Goal: Information Seeking & Learning: Learn about a topic

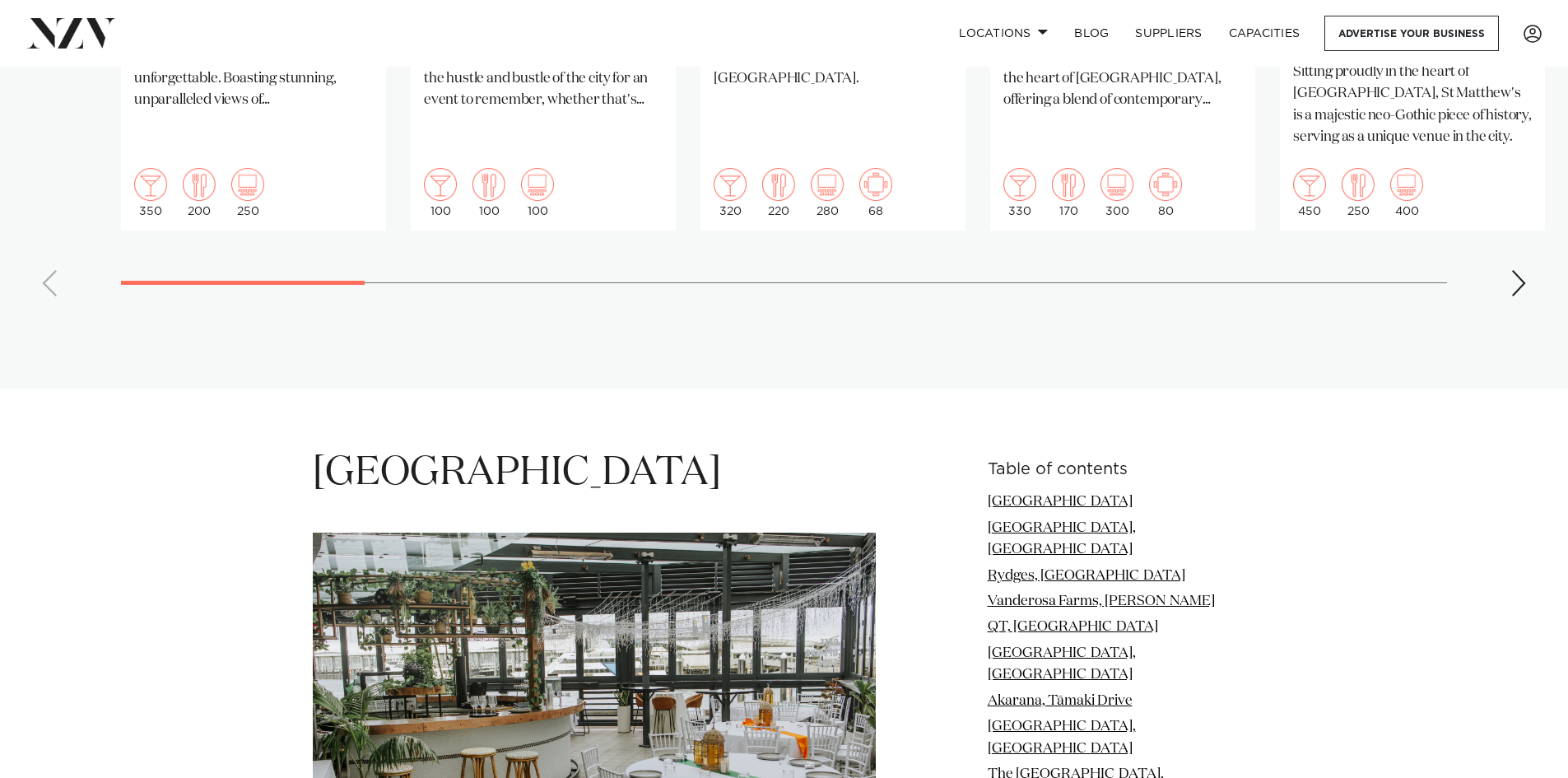
scroll to position [1399, 0]
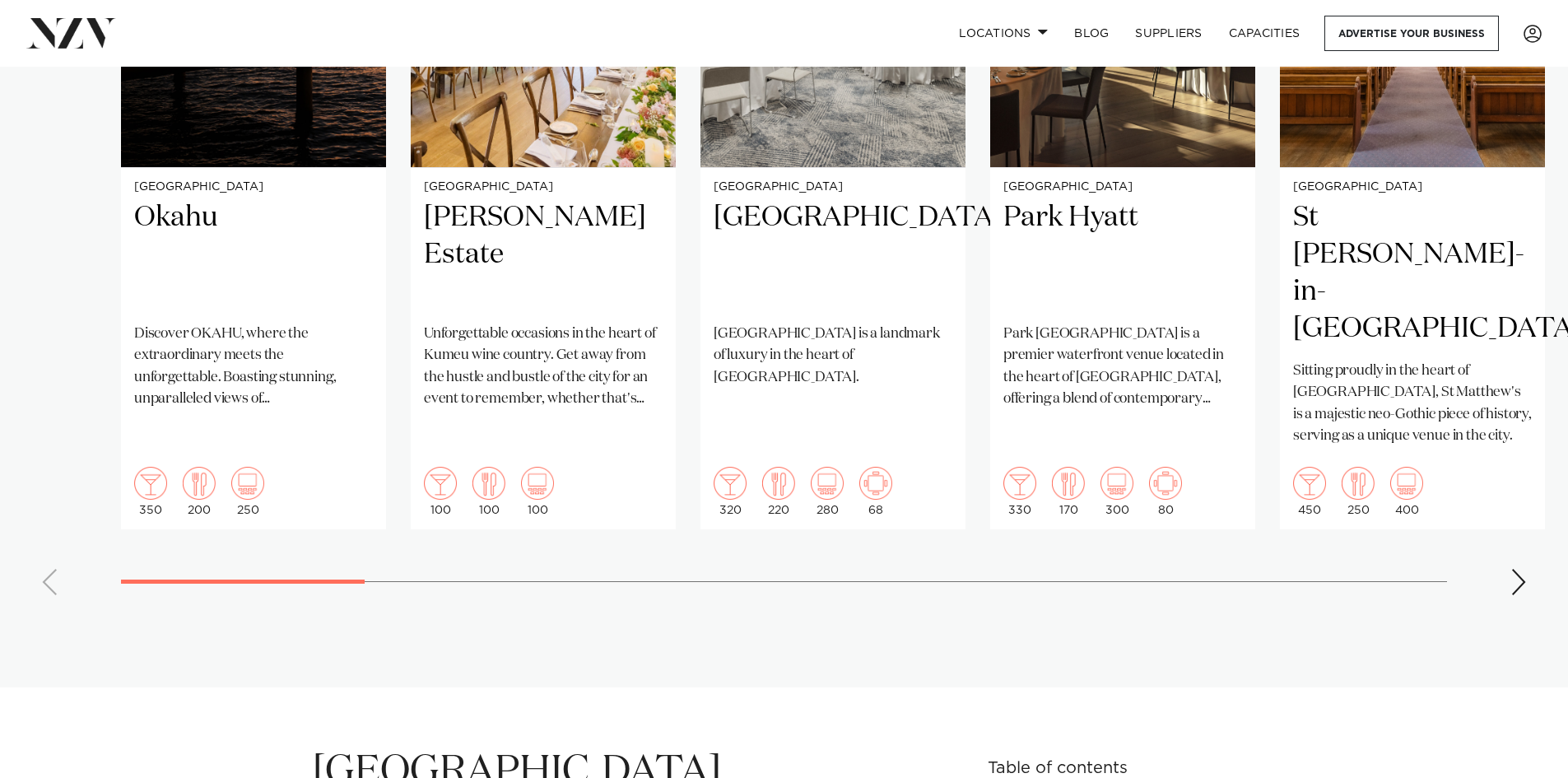
click at [1517, 568] on div "Next slide" at bounding box center [1518, 581] width 17 height 26
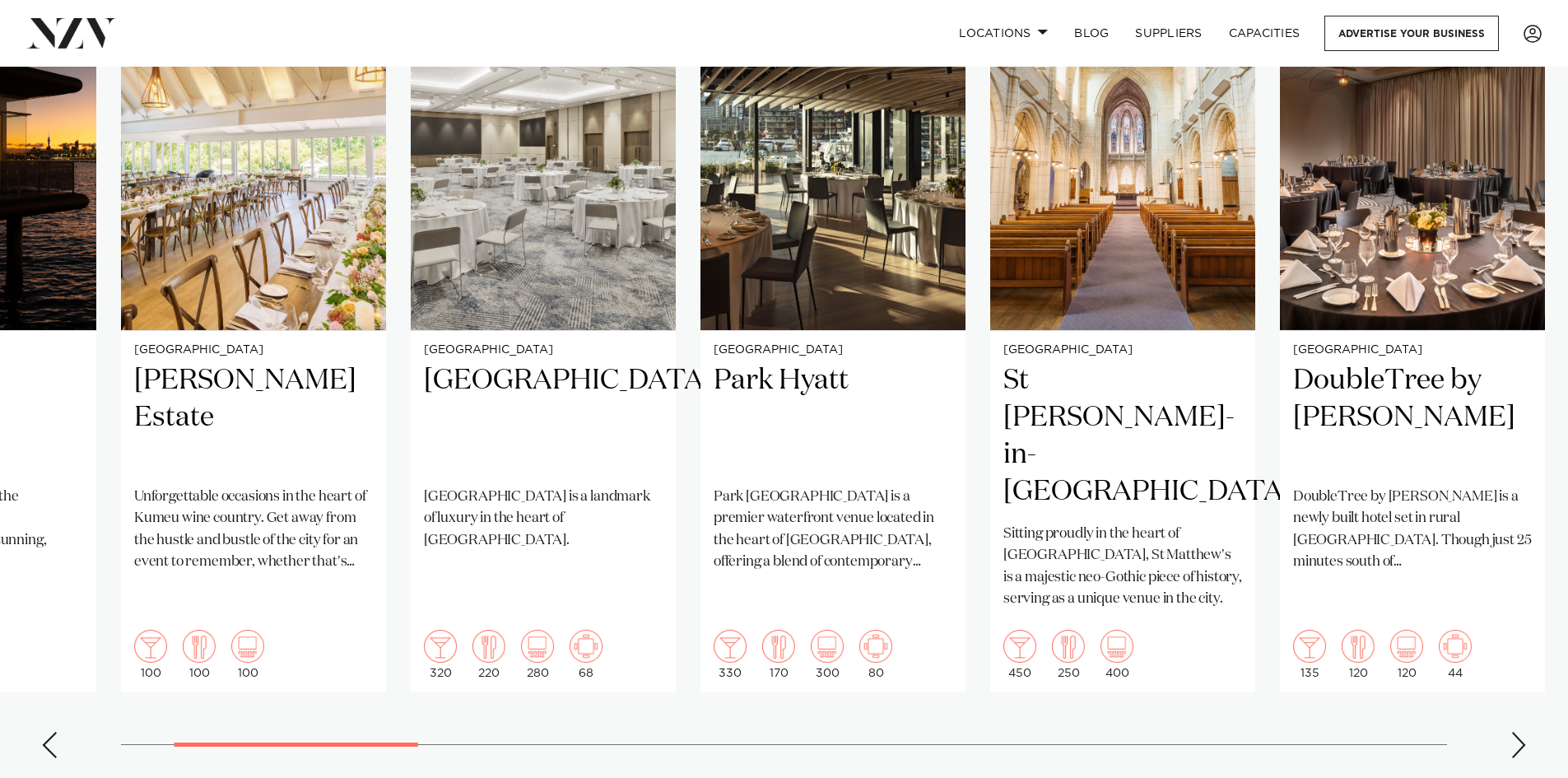
scroll to position [1235, 0]
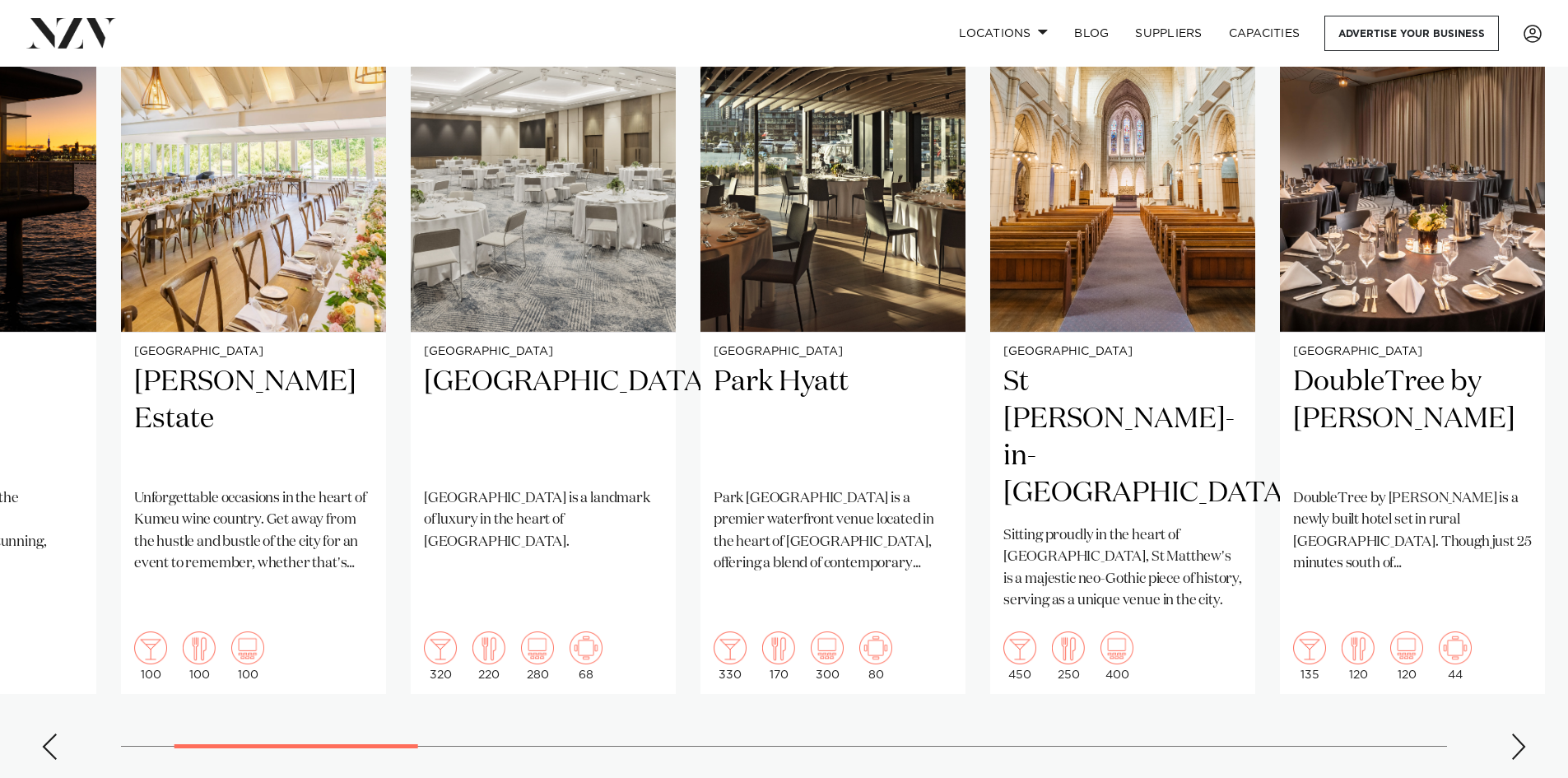
click at [1514, 733] on div "Next slide" at bounding box center [1518, 746] width 17 height 26
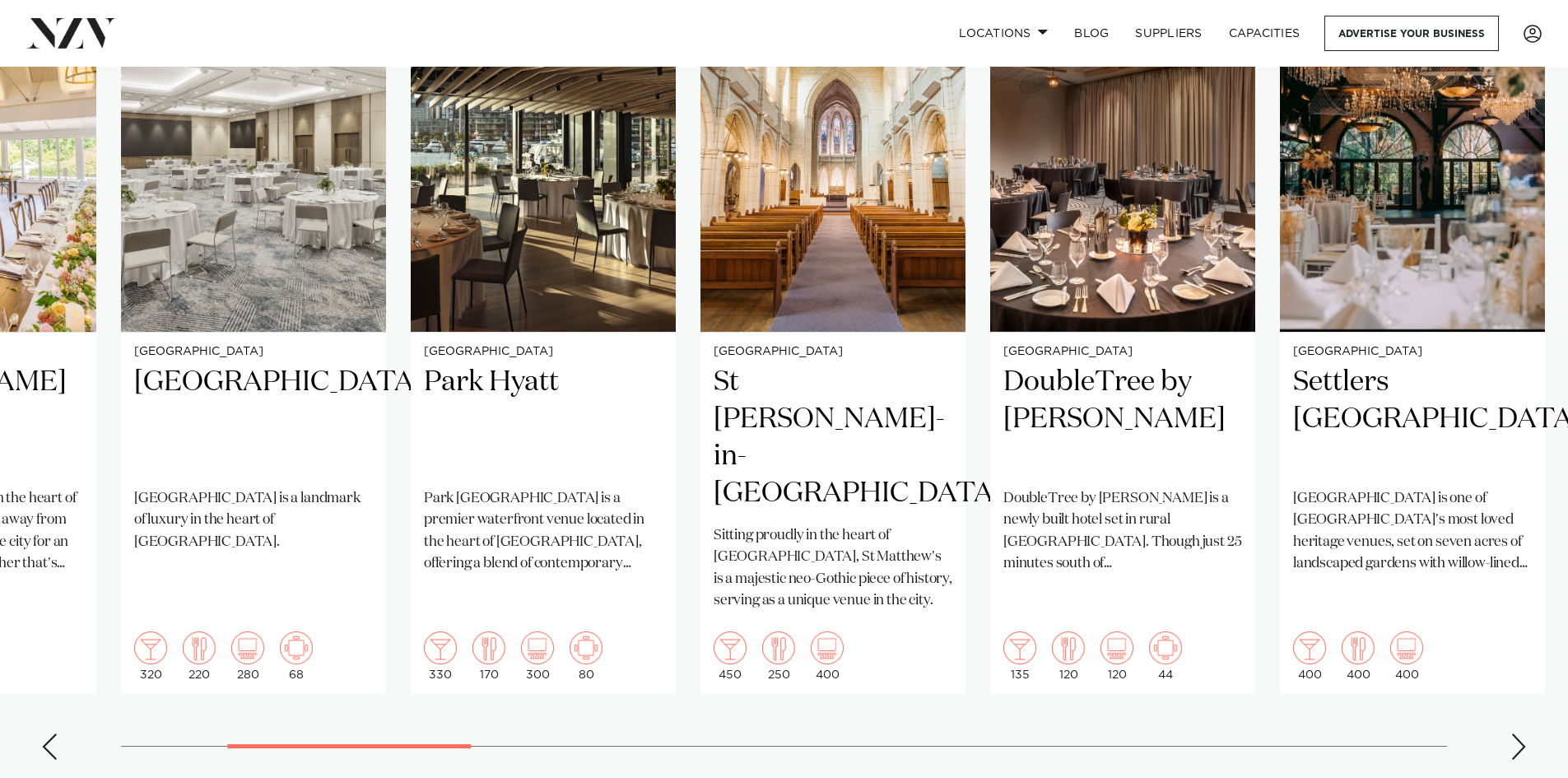
click at [1514, 733] on div "Next slide" at bounding box center [1518, 746] width 17 height 26
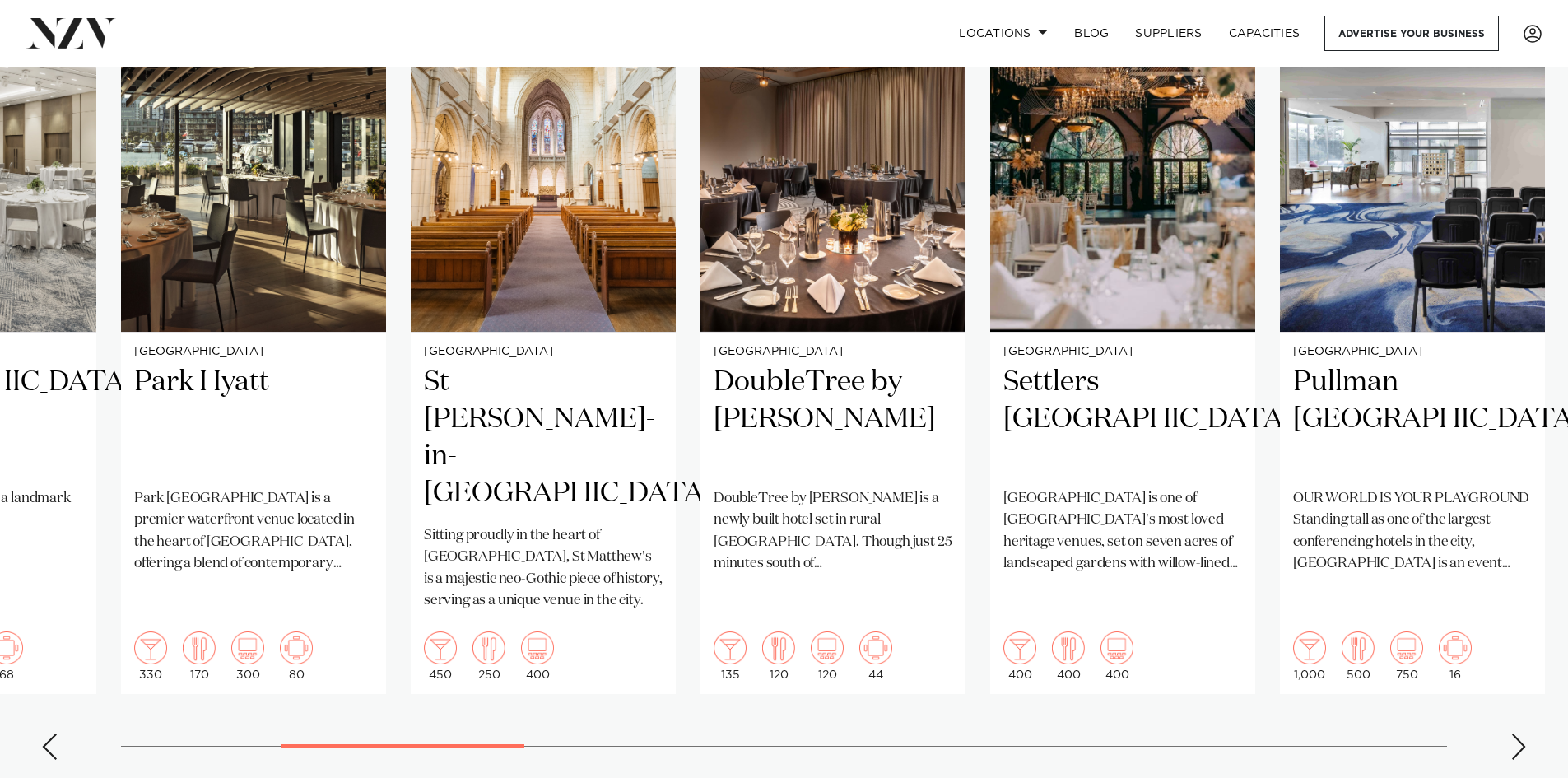
click at [1514, 733] on div "Next slide" at bounding box center [1518, 746] width 17 height 26
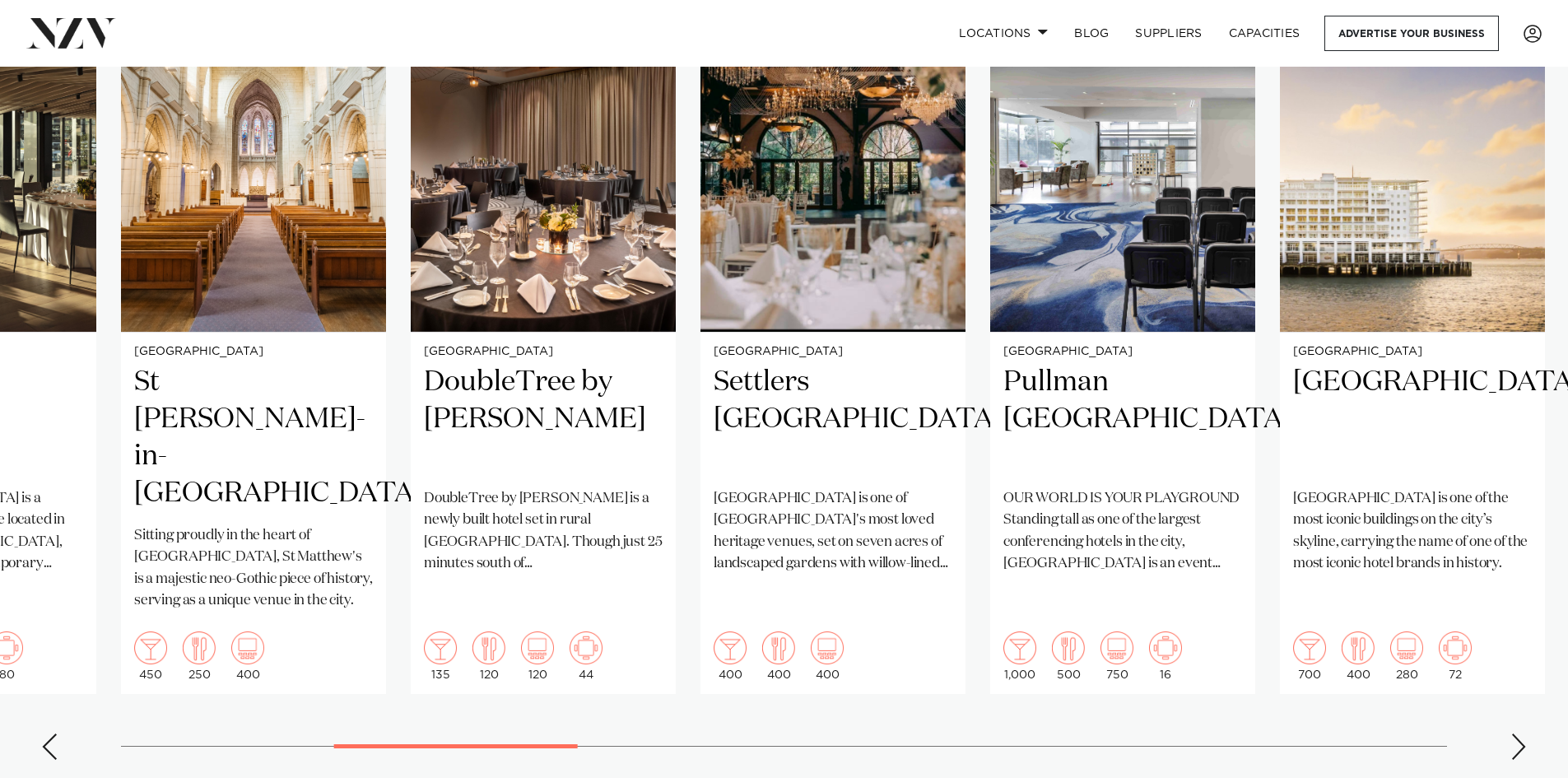
click at [1514, 733] on div "Next slide" at bounding box center [1518, 746] width 17 height 26
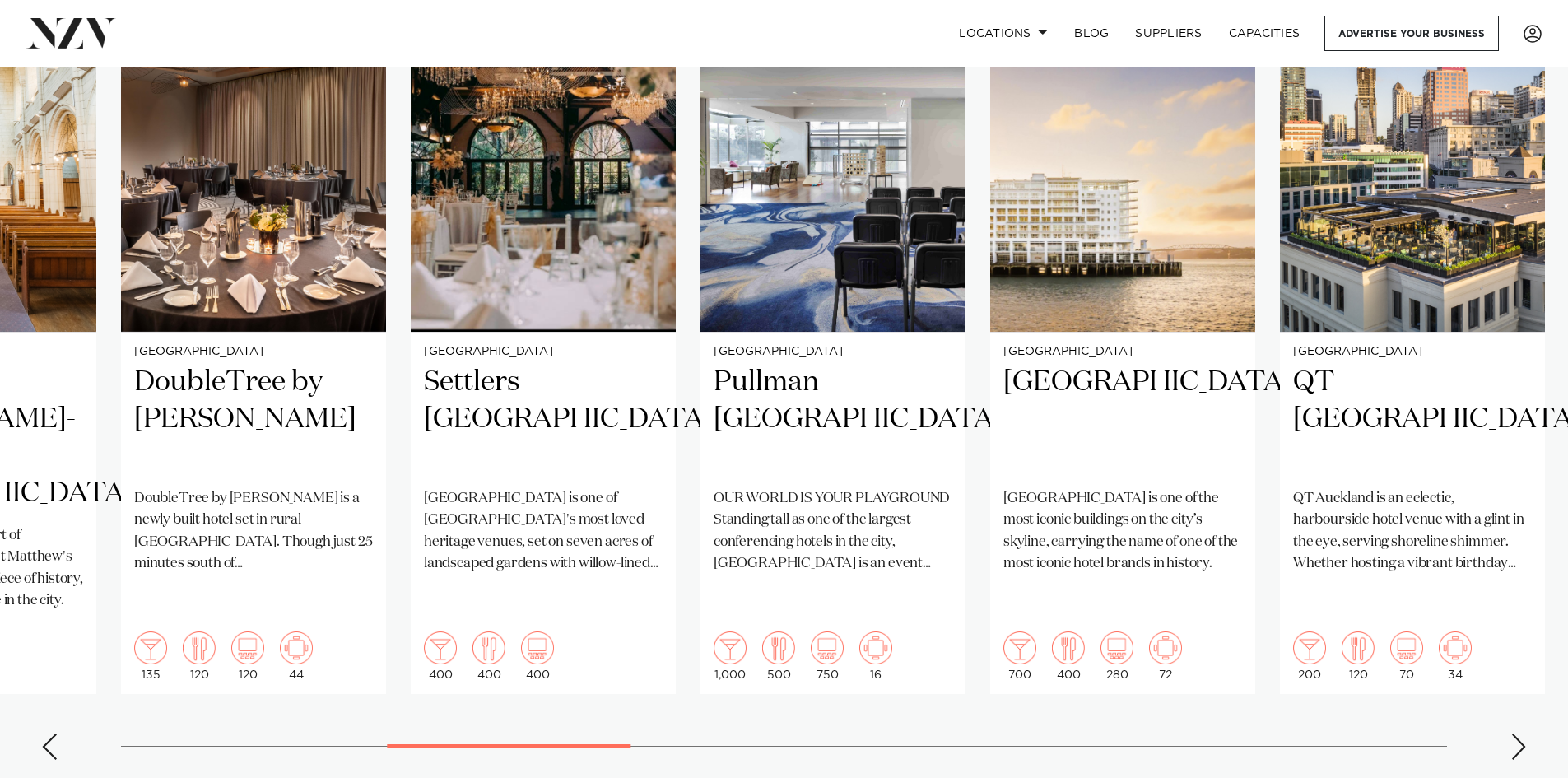
click at [1514, 733] on div "Next slide" at bounding box center [1518, 746] width 17 height 26
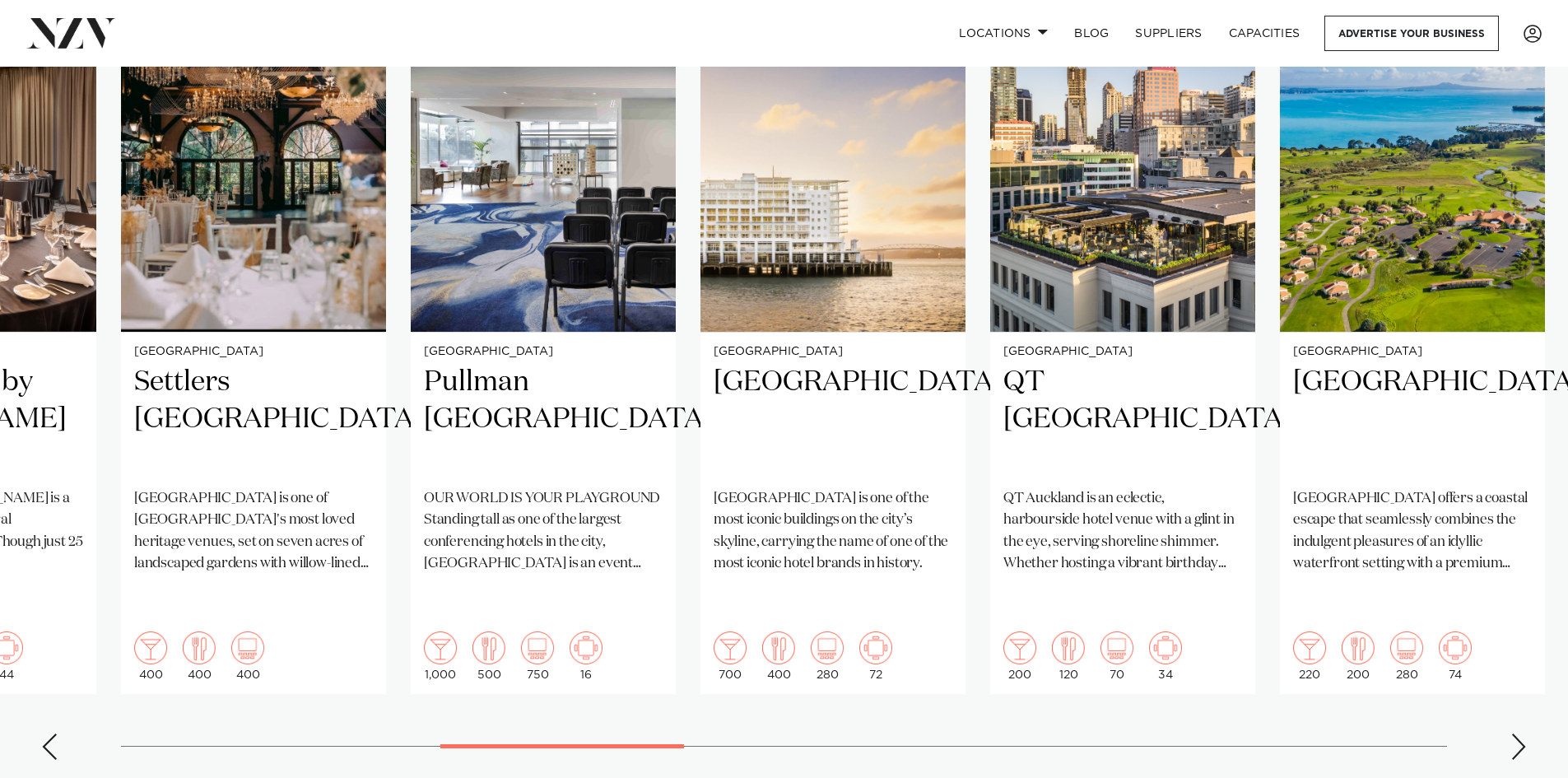
click at [1514, 733] on div "Next slide" at bounding box center [1518, 746] width 17 height 26
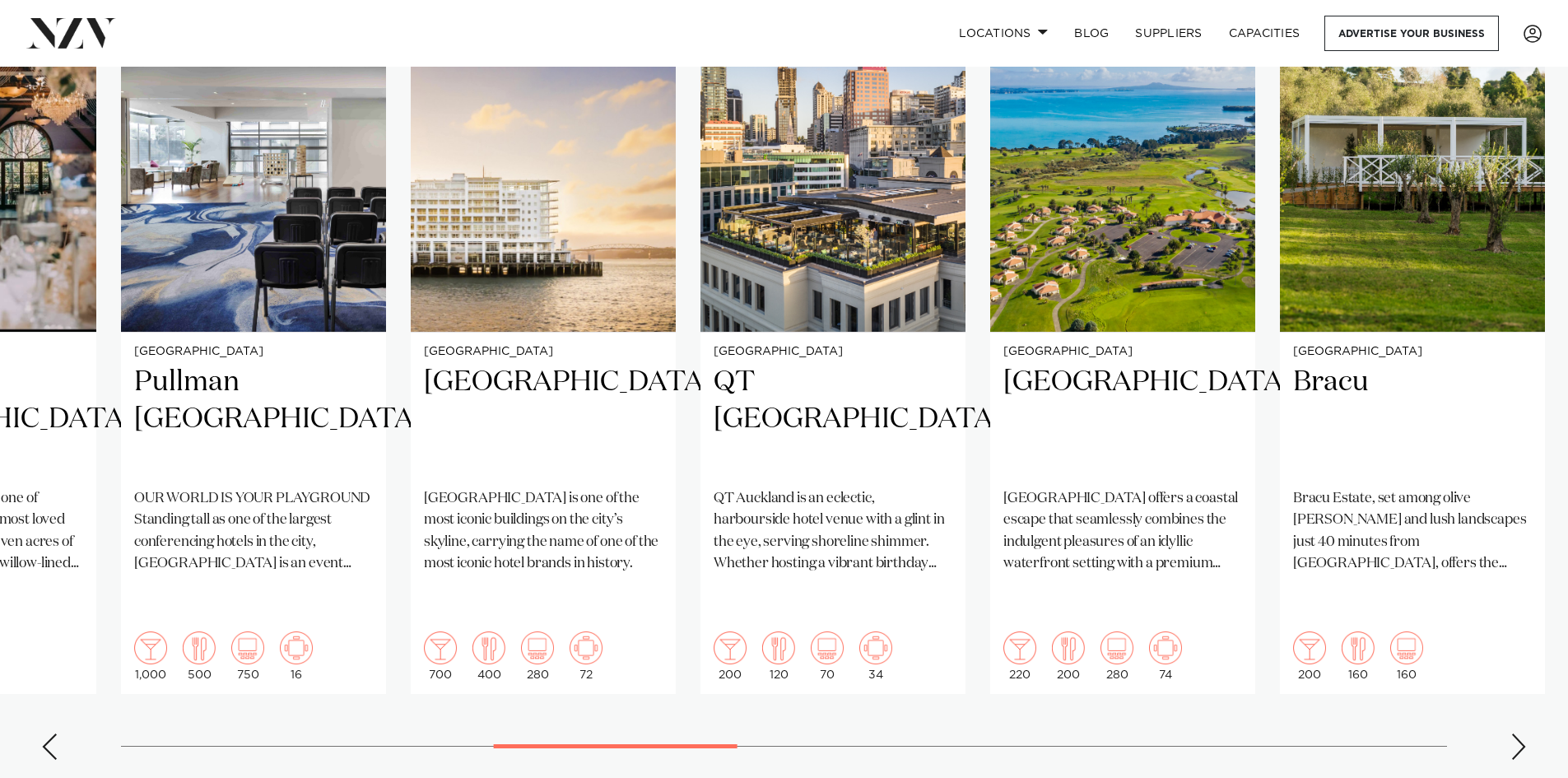
click at [1514, 733] on div "Next slide" at bounding box center [1518, 746] width 17 height 26
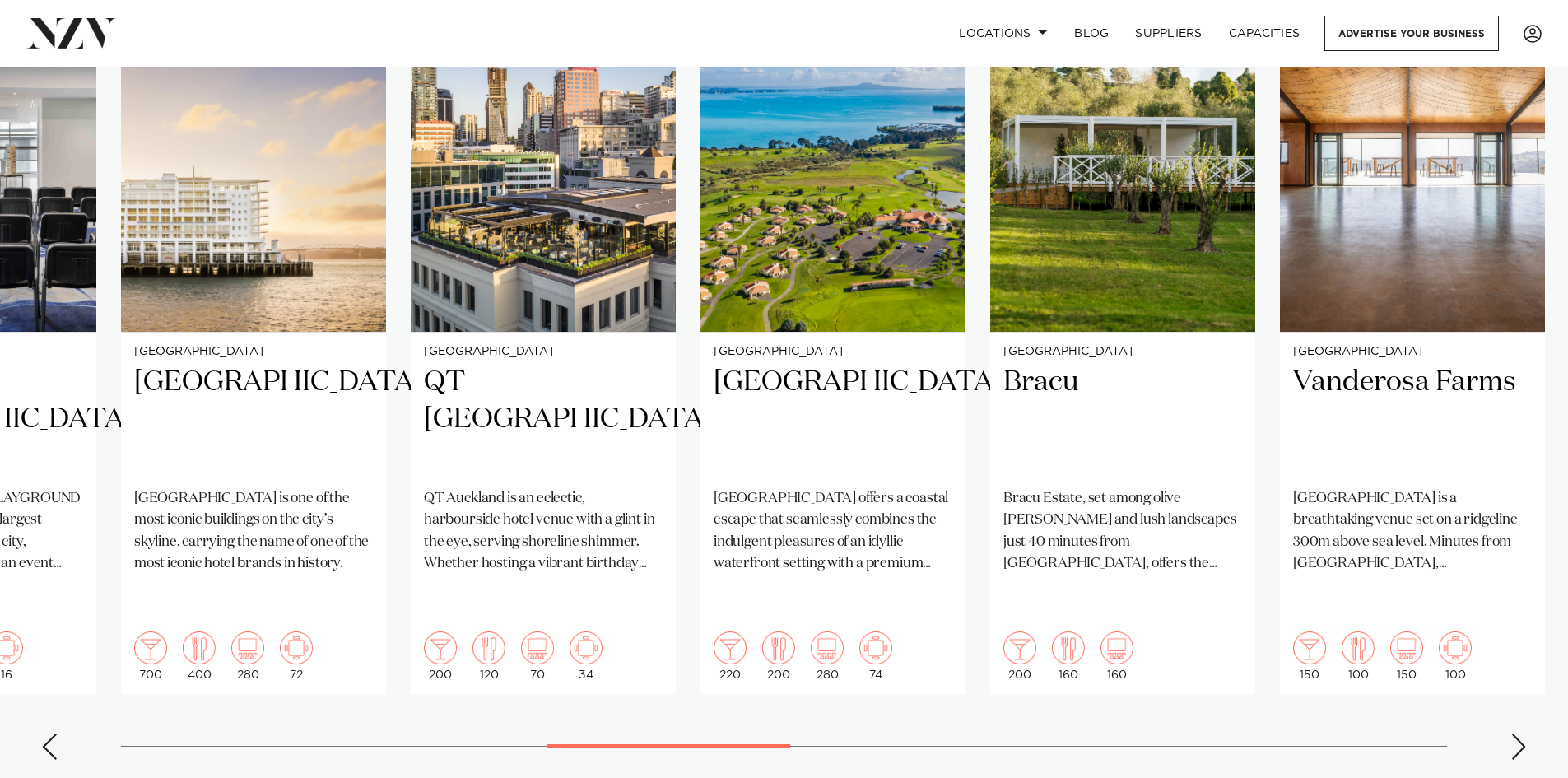
click at [1514, 733] on div "Next slide" at bounding box center [1518, 746] width 17 height 26
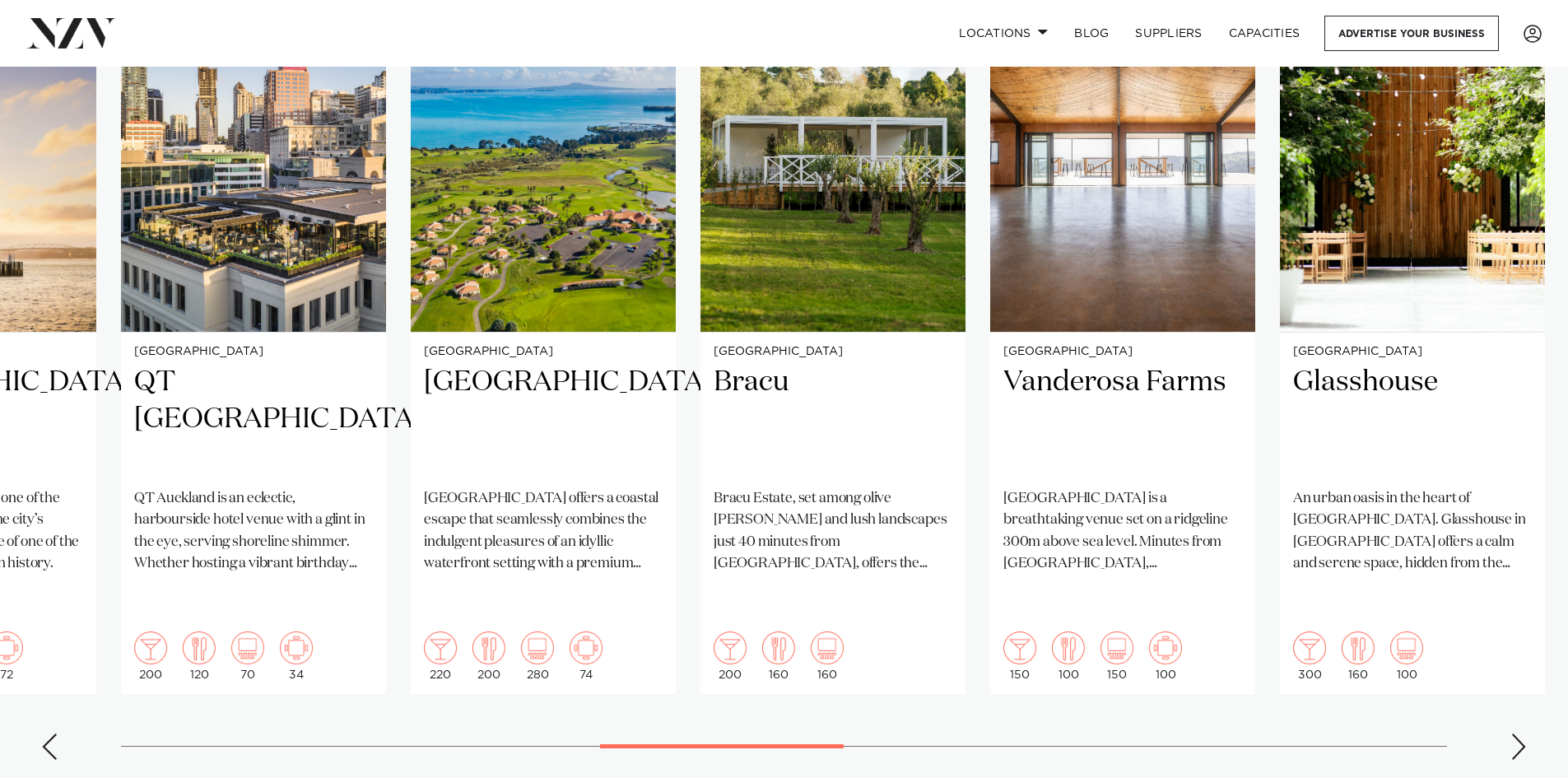
click at [1514, 733] on div "Next slide" at bounding box center [1518, 746] width 17 height 26
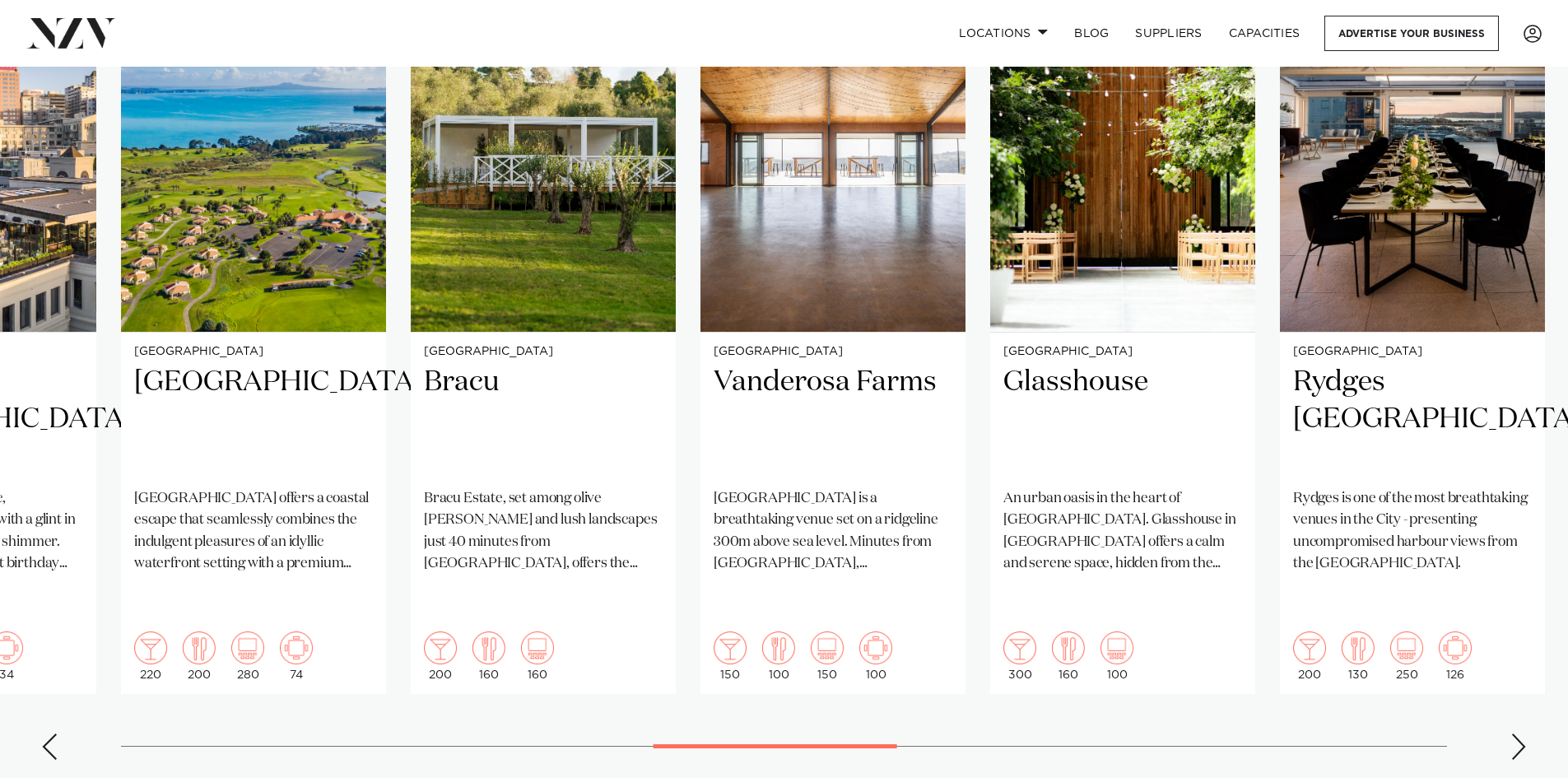
click at [1514, 733] on div "Next slide" at bounding box center [1518, 746] width 17 height 26
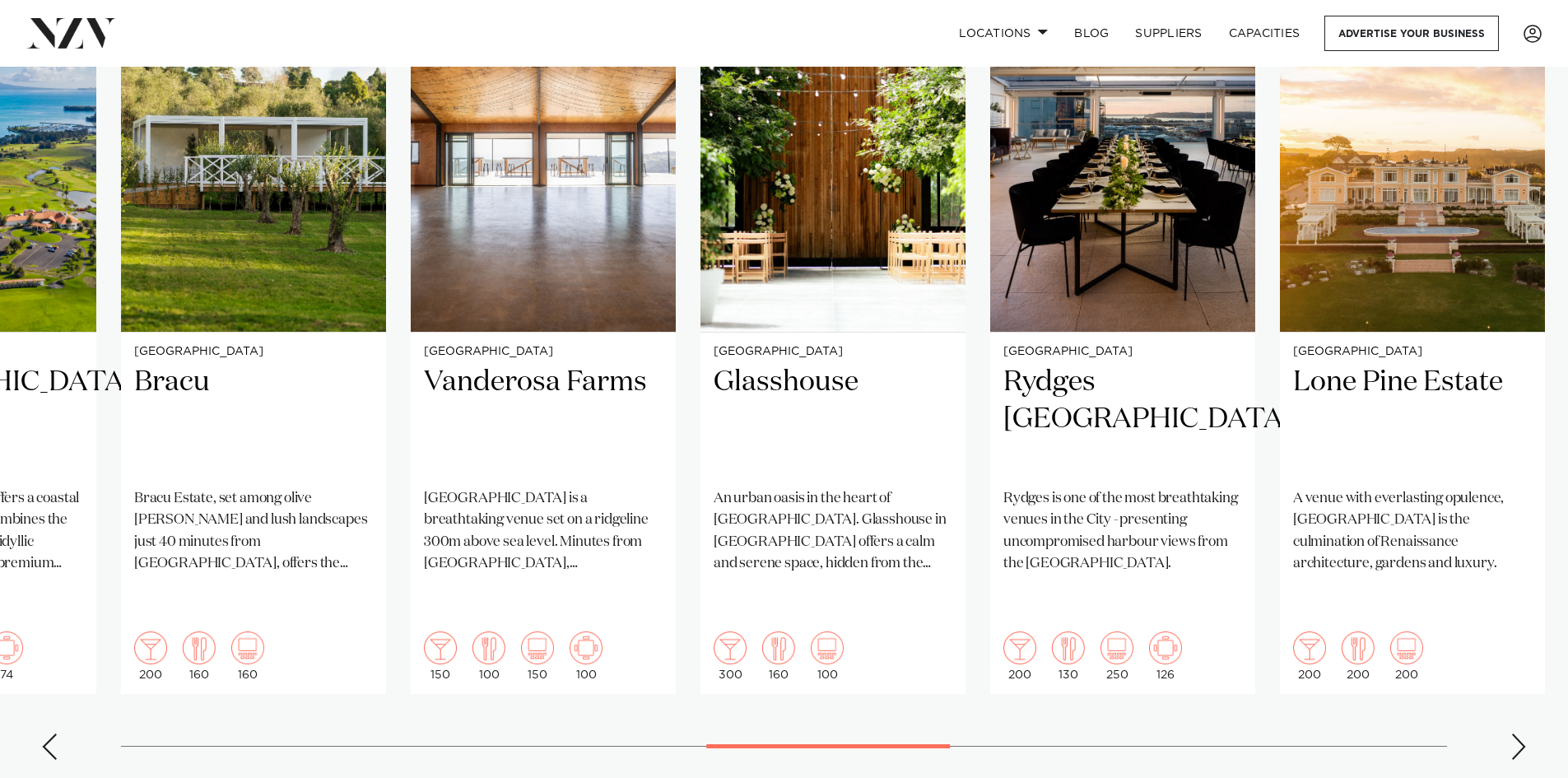
click at [1514, 733] on div "Next slide" at bounding box center [1518, 746] width 17 height 26
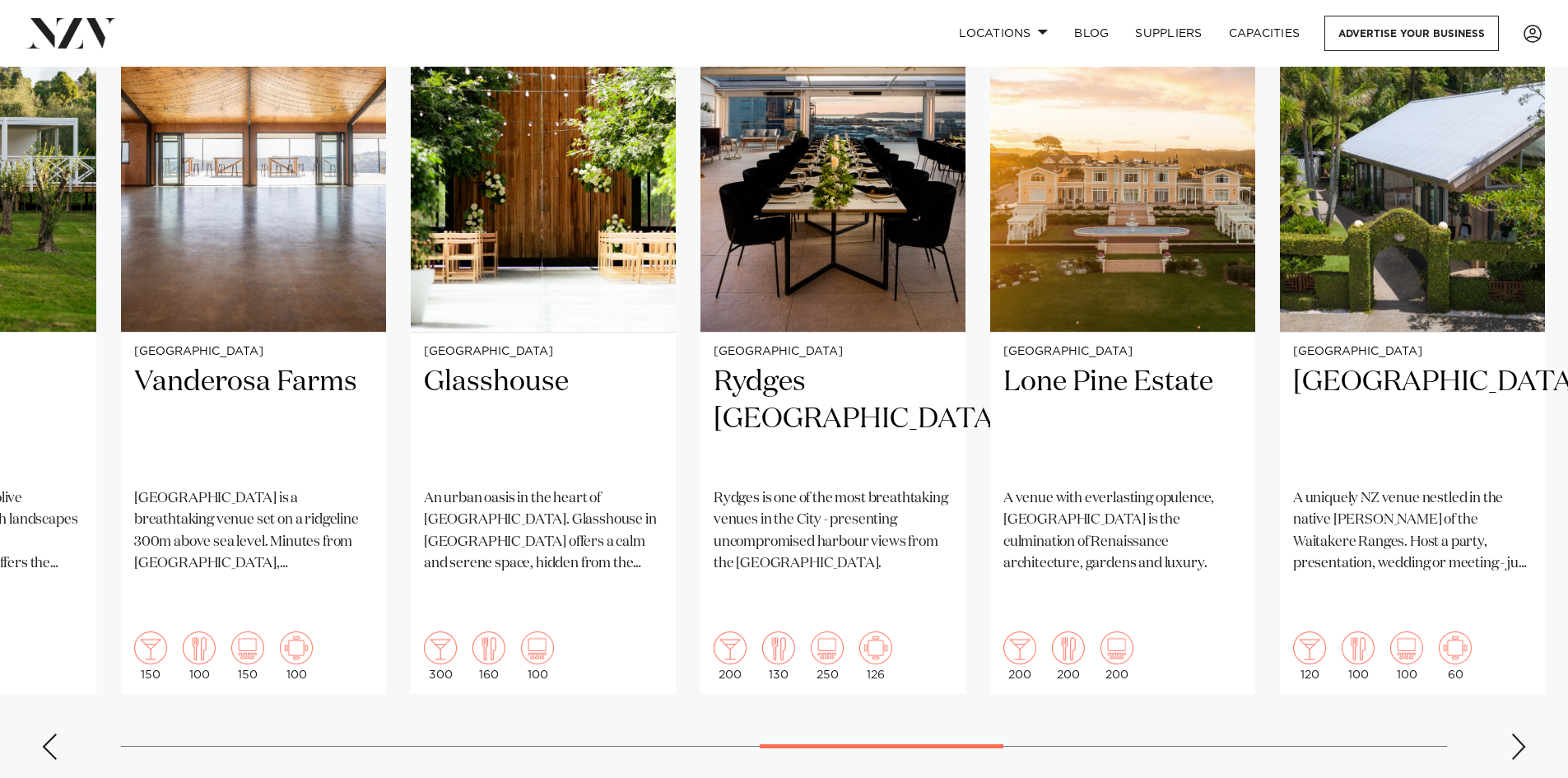
click at [1514, 733] on div "Next slide" at bounding box center [1518, 746] width 17 height 26
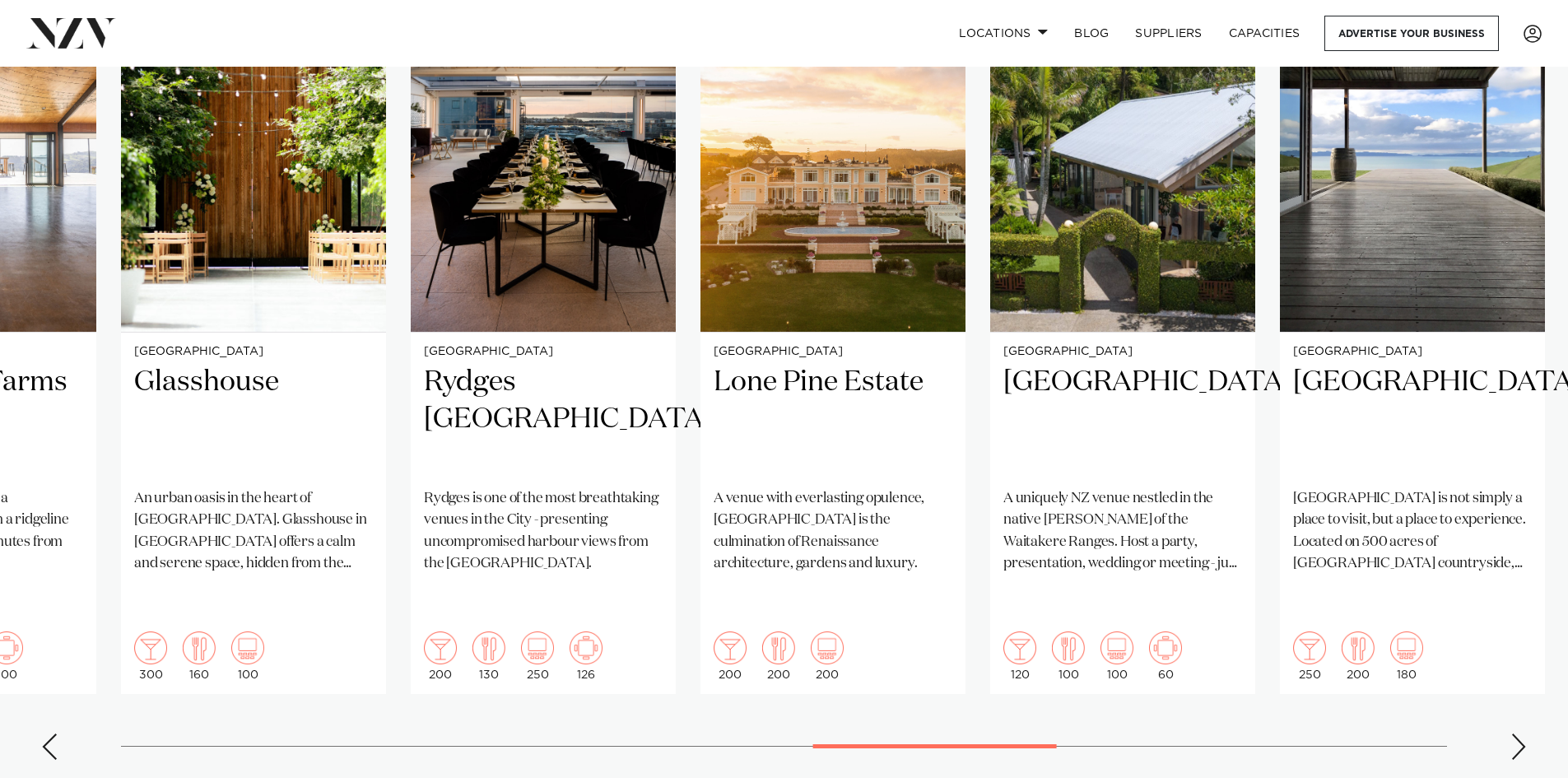
click at [1514, 733] on div "Next slide" at bounding box center [1518, 746] width 17 height 26
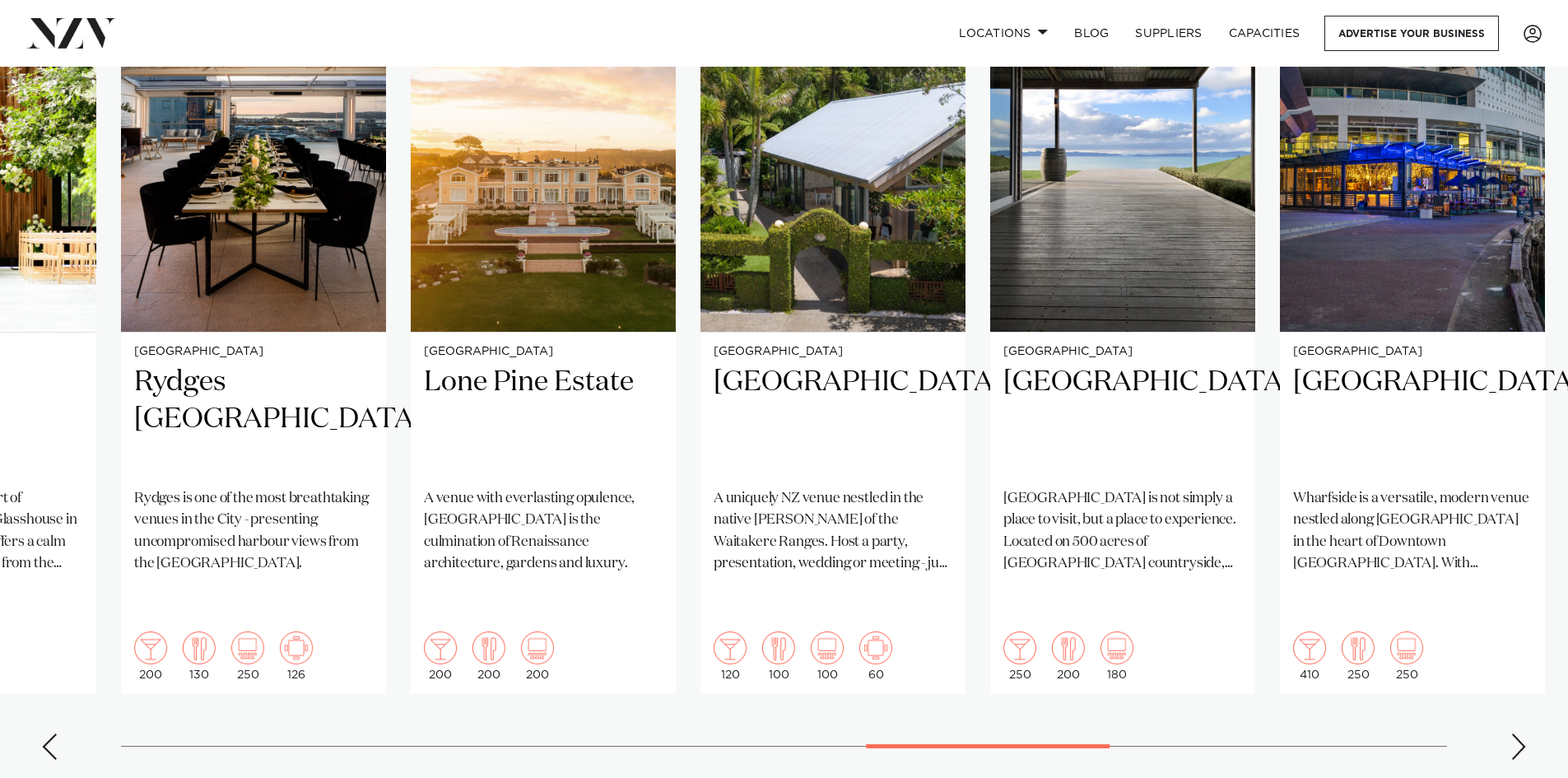
click at [1514, 733] on div "Next slide" at bounding box center [1518, 746] width 17 height 26
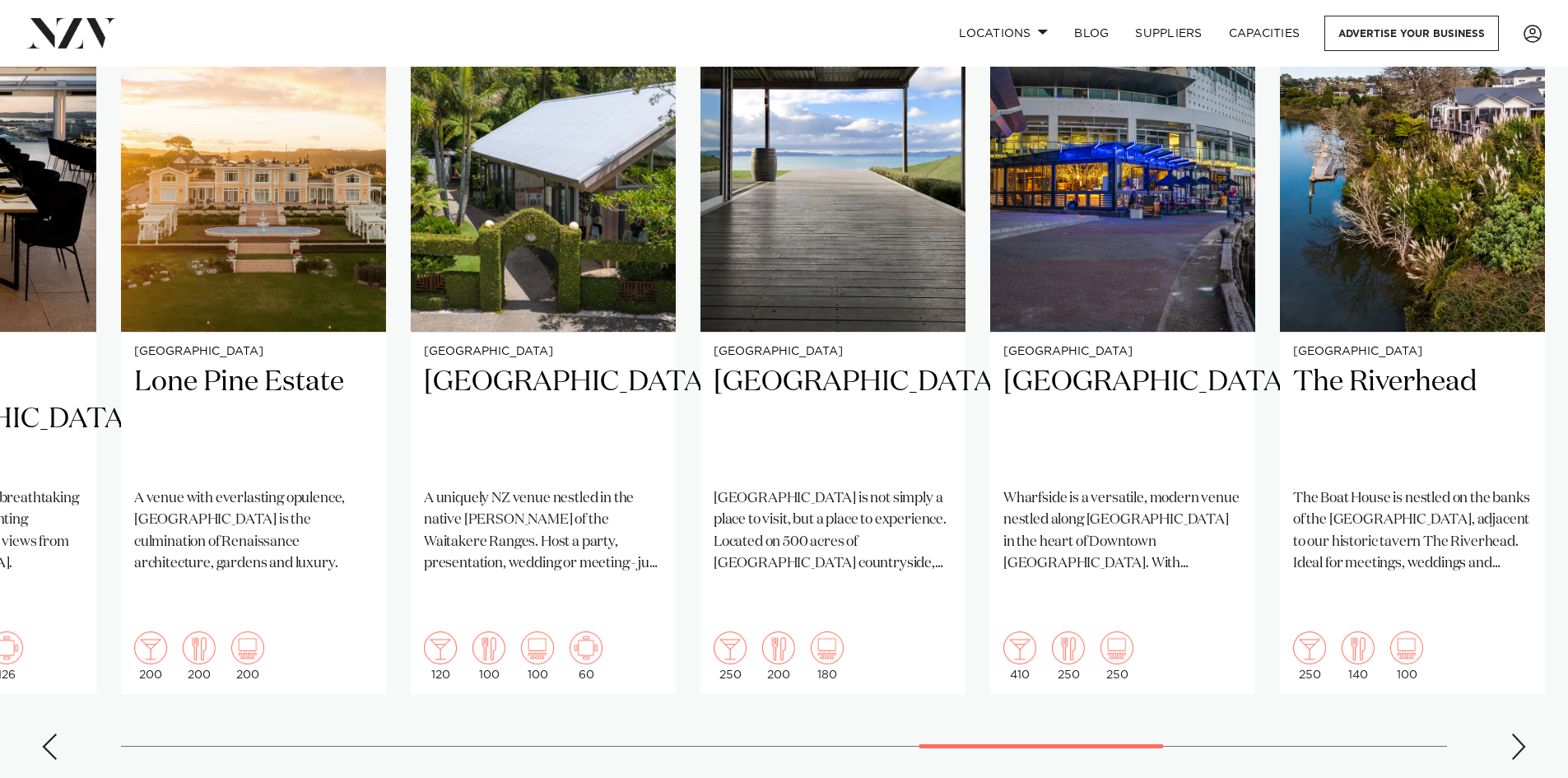
click at [1514, 733] on div "Next slide" at bounding box center [1518, 746] width 17 height 26
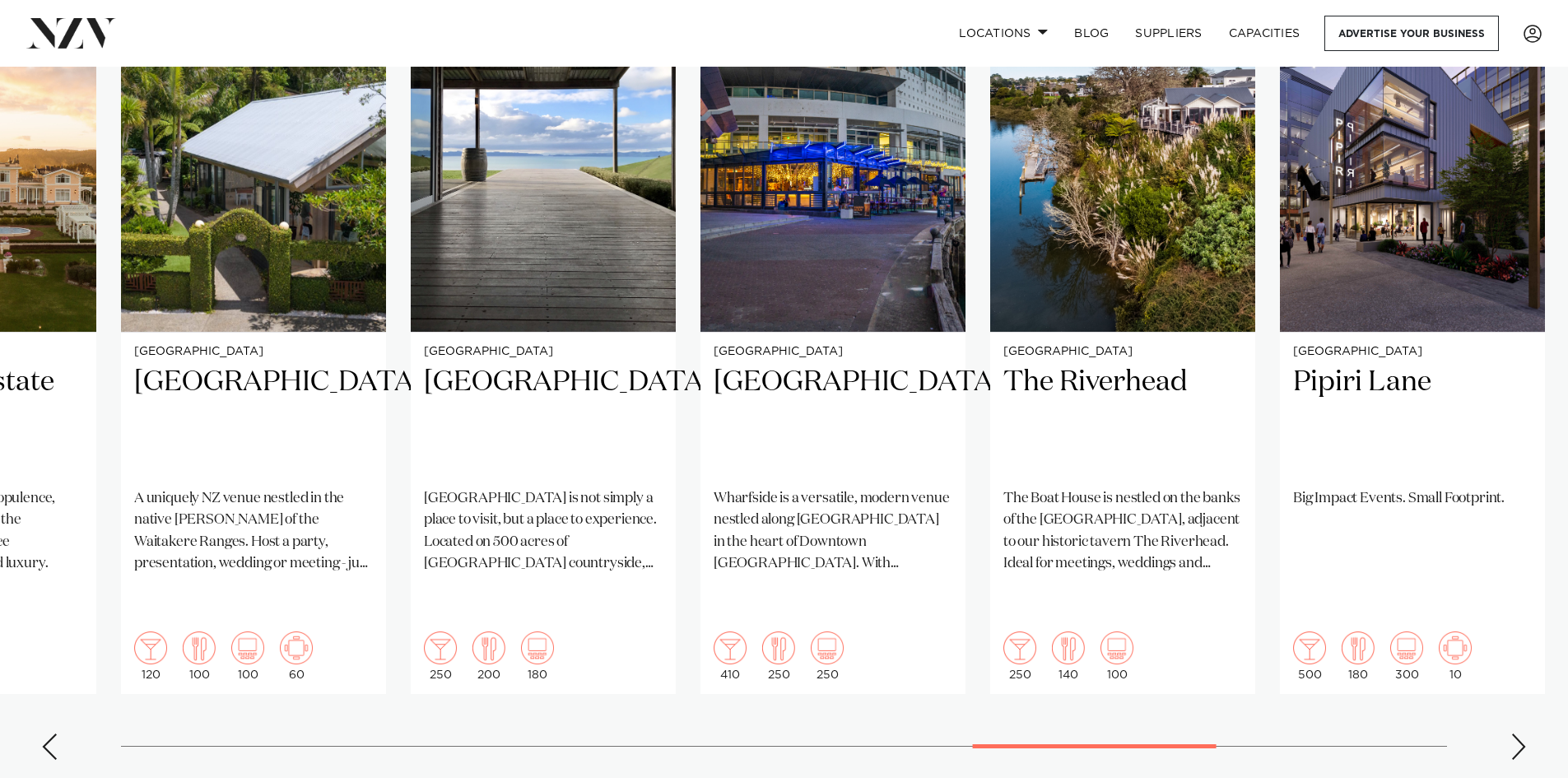
click at [1514, 733] on div "Next slide" at bounding box center [1518, 746] width 17 height 26
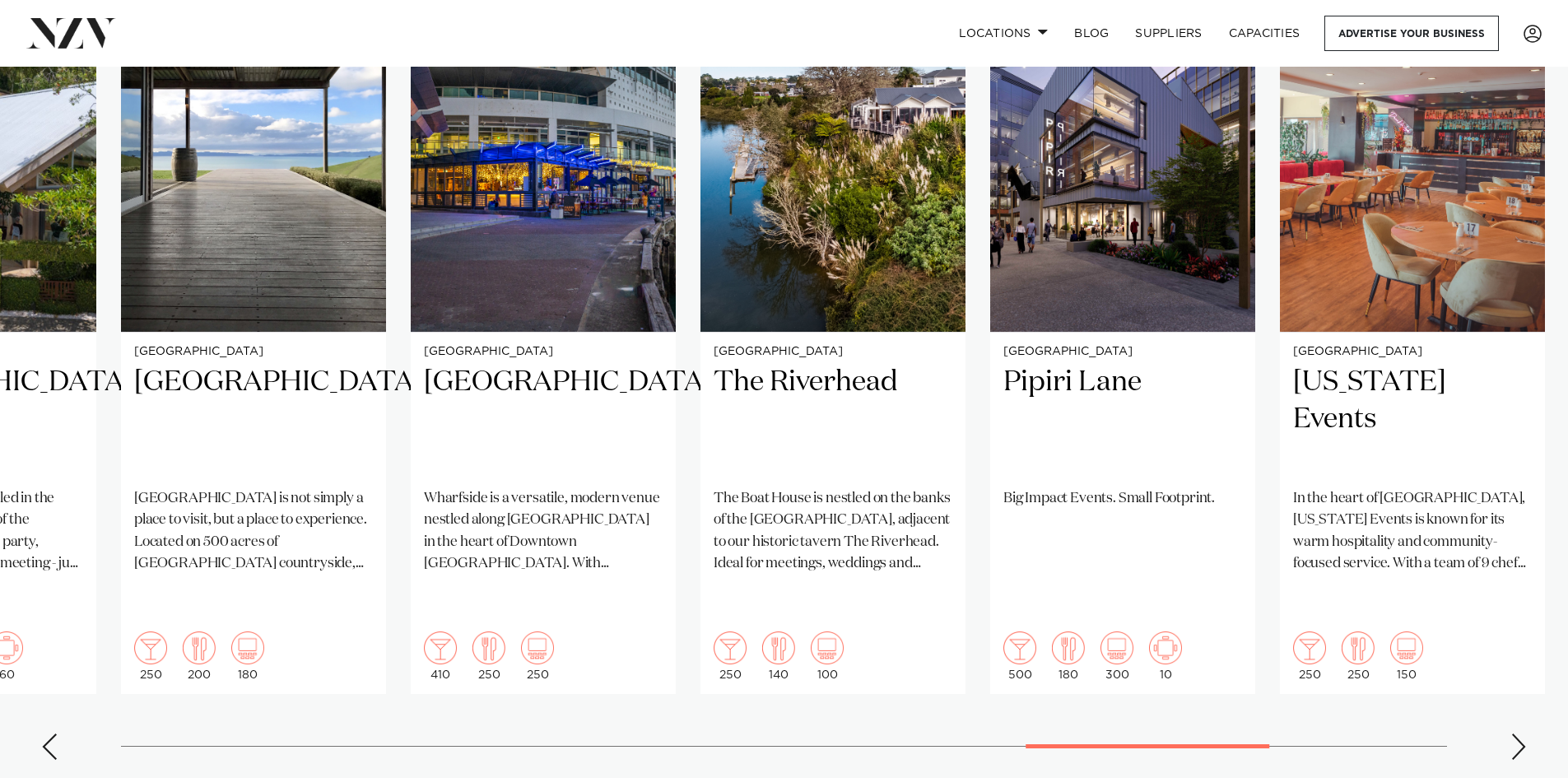
click at [1514, 733] on div "Next slide" at bounding box center [1518, 746] width 17 height 26
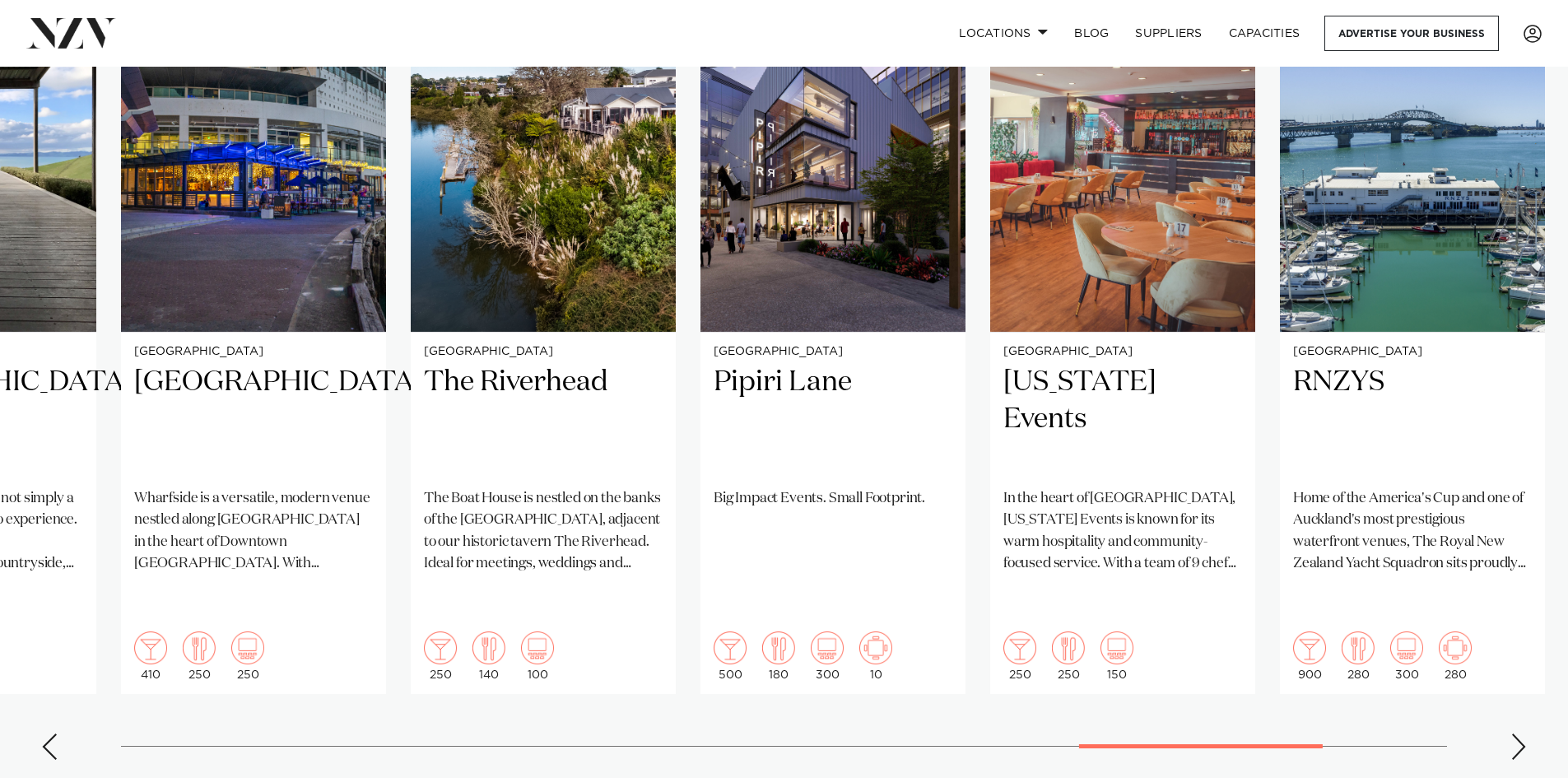
click at [1514, 733] on div "Next slide" at bounding box center [1518, 746] width 17 height 26
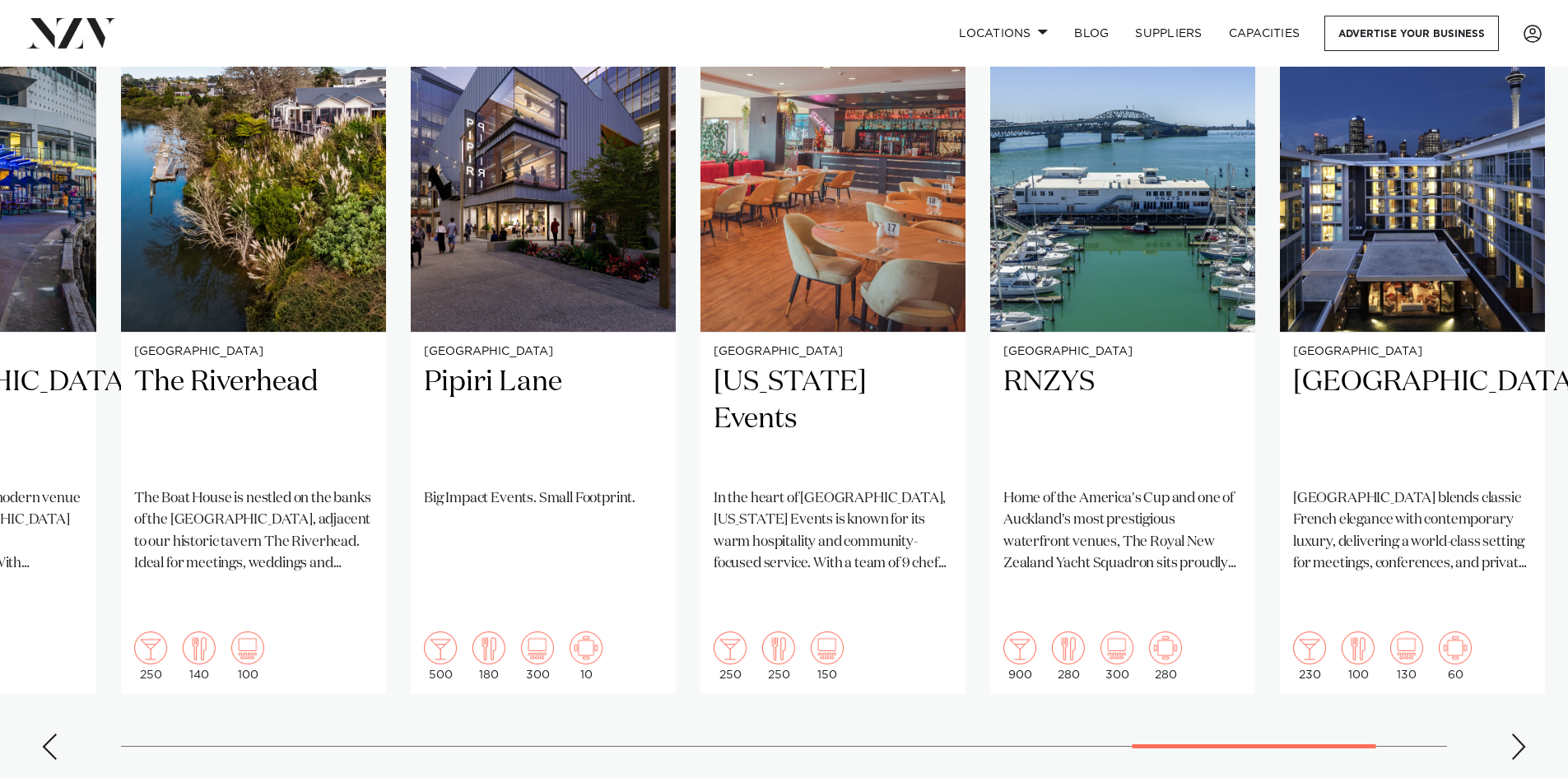
click at [1513, 733] on div "Next slide" at bounding box center [1518, 746] width 17 height 26
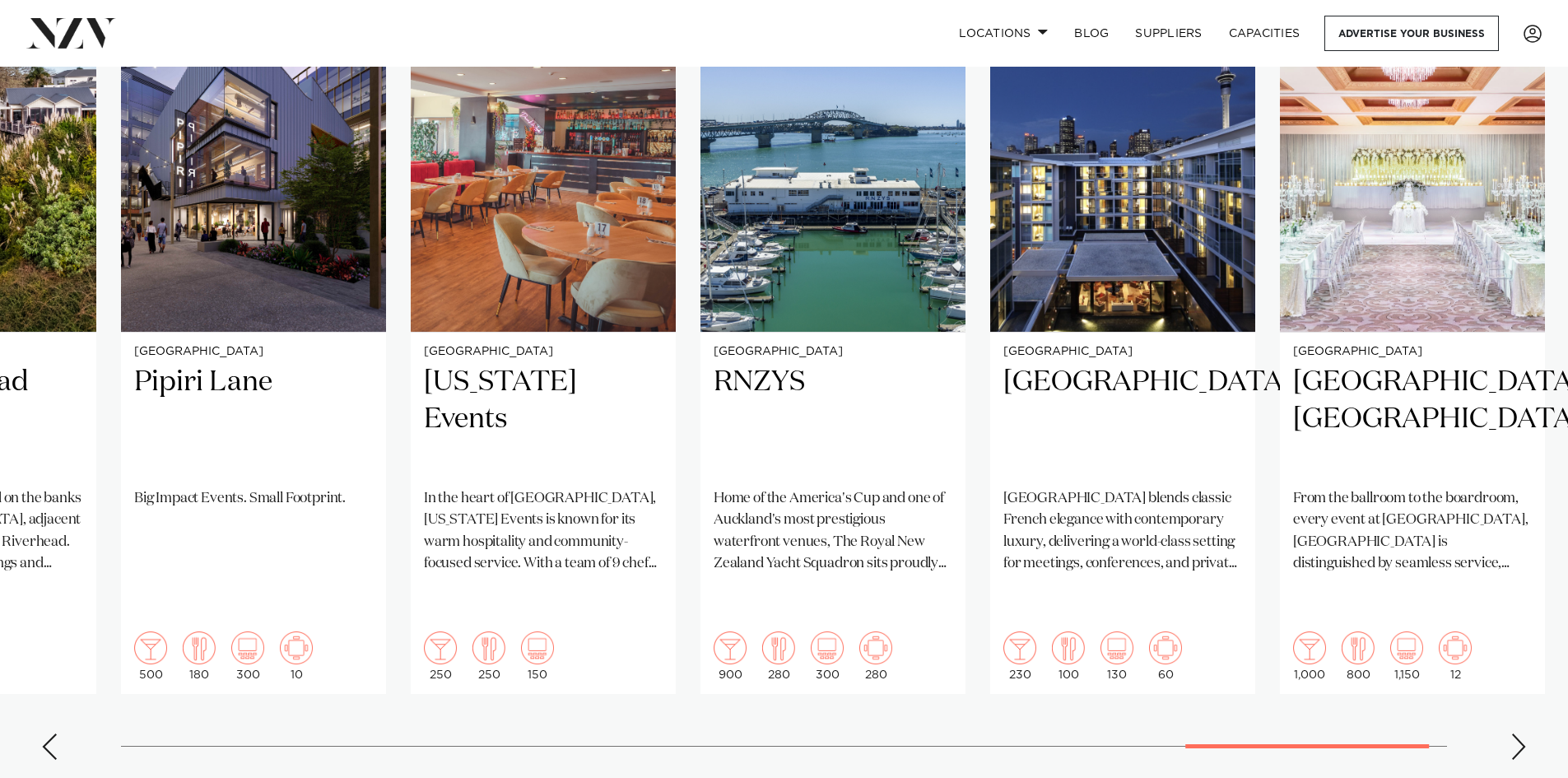
click at [1513, 733] on div "Next slide" at bounding box center [1518, 746] width 17 height 26
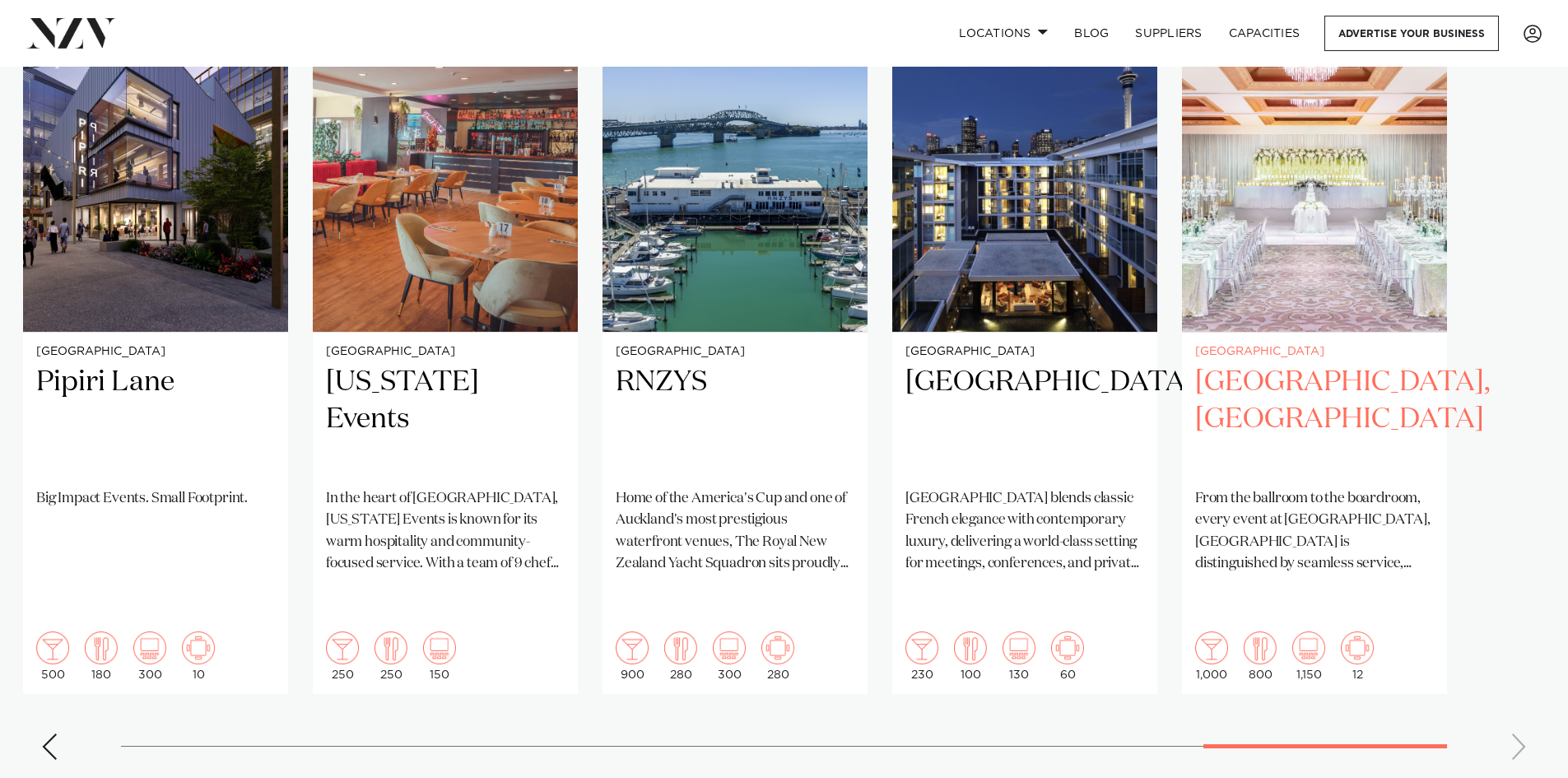
click at [1264, 364] on h2 "[GEOGRAPHIC_DATA], [GEOGRAPHIC_DATA]" at bounding box center [1314, 420] width 239 height 111
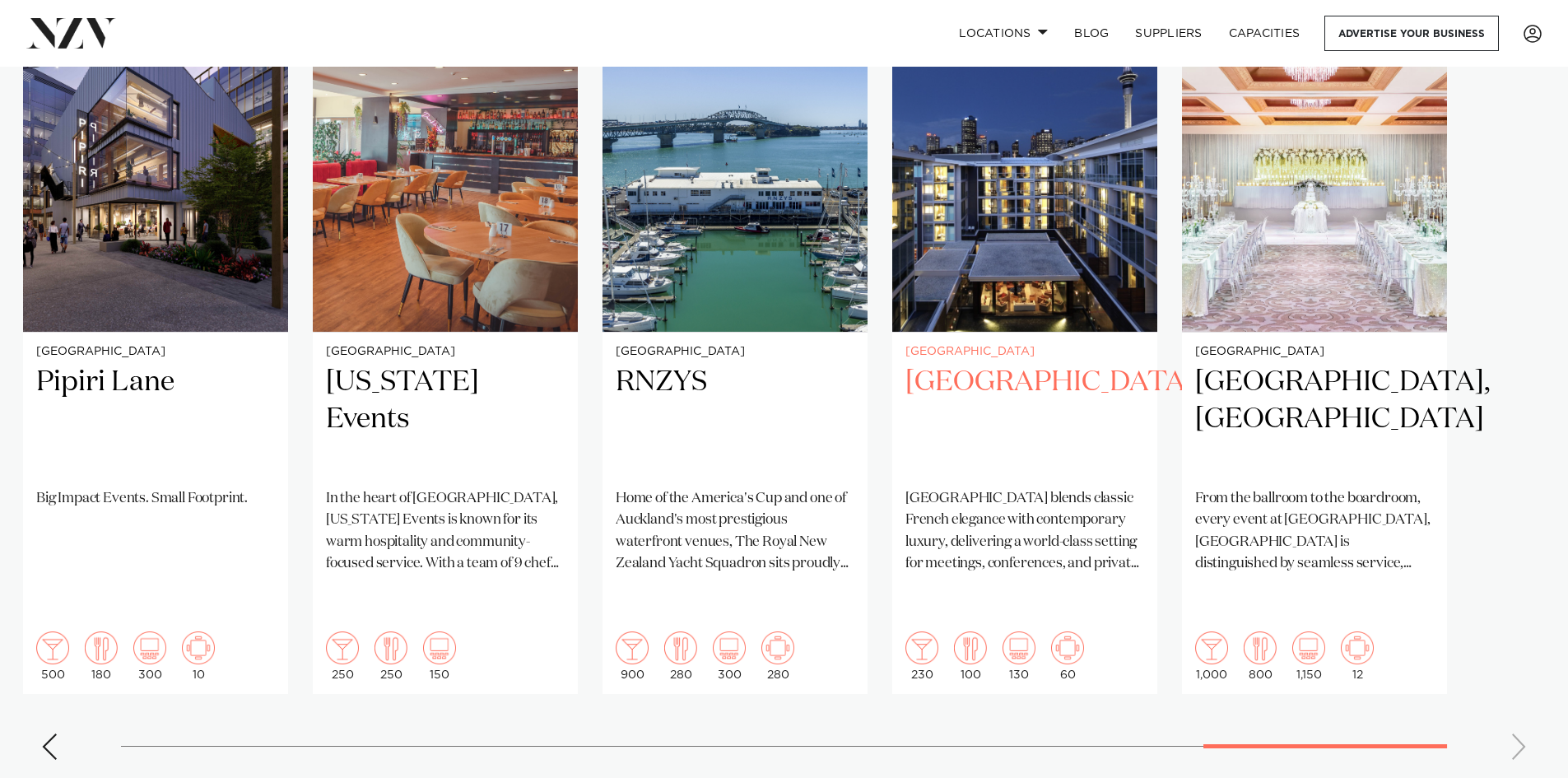
click at [1051, 245] on img "24 / 25" at bounding box center [1024, 153] width 265 height 355
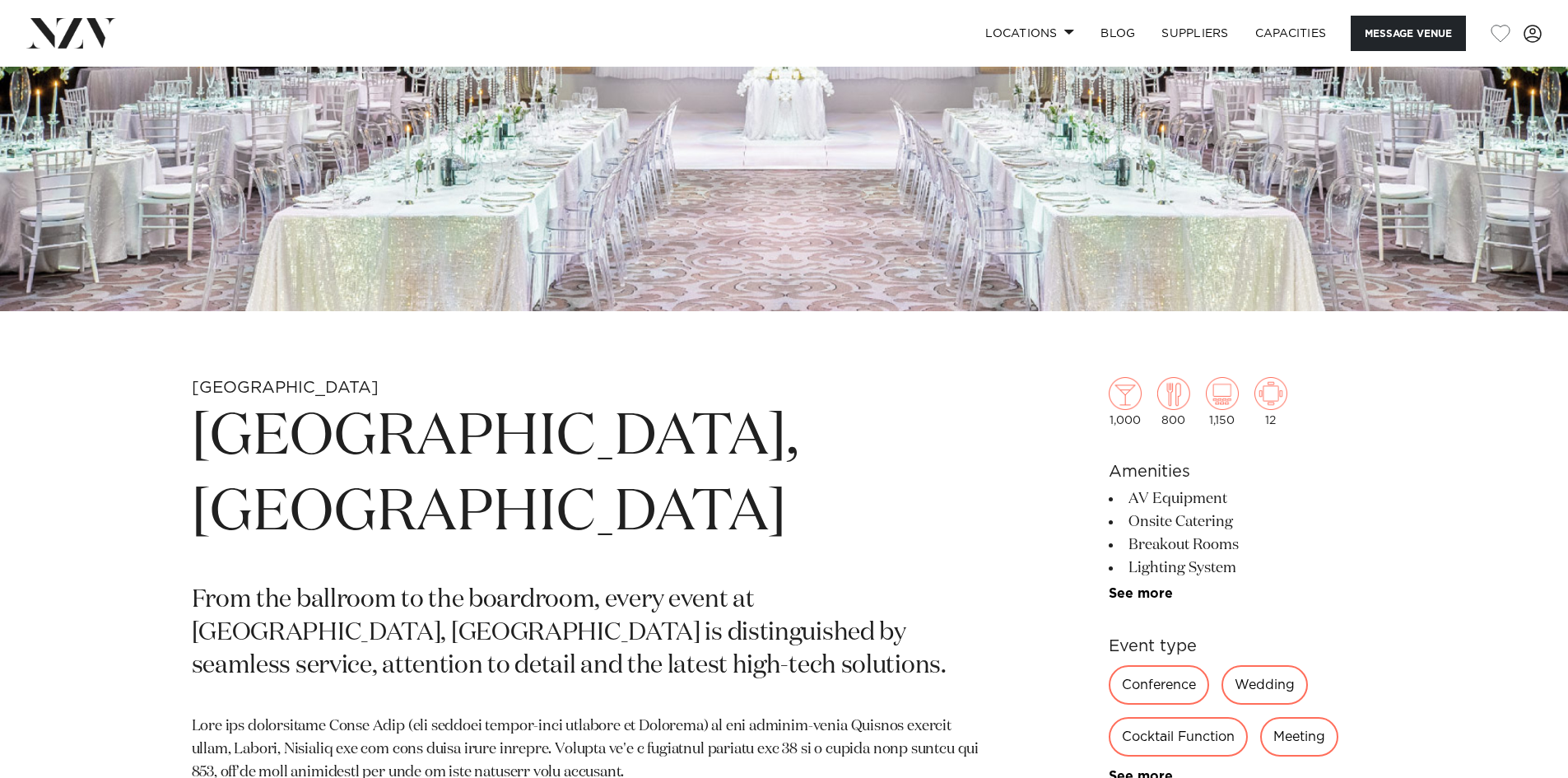
scroll to position [493, 0]
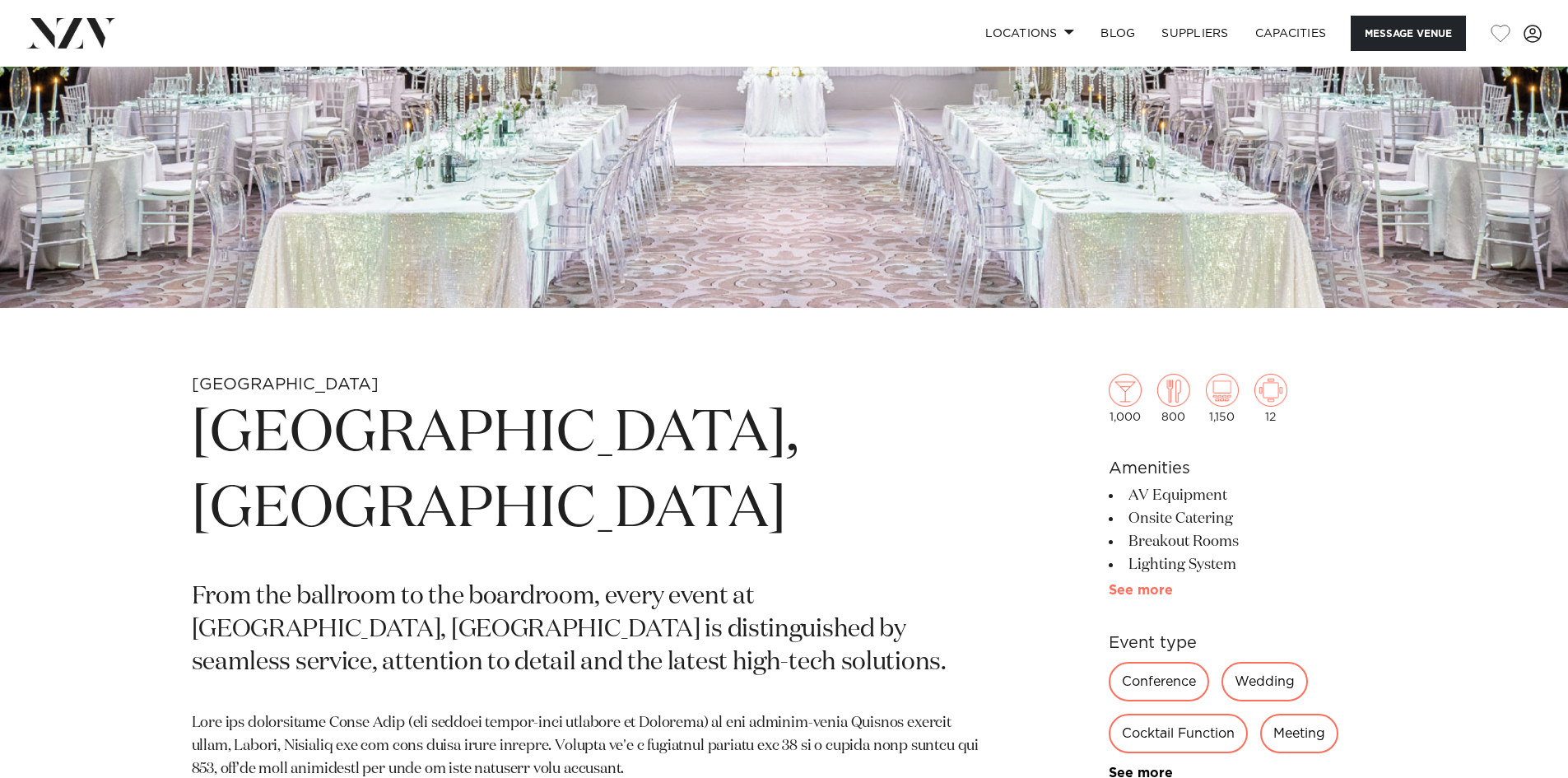
click at [1165, 589] on link "See more" at bounding box center [1173, 591] width 128 height 14
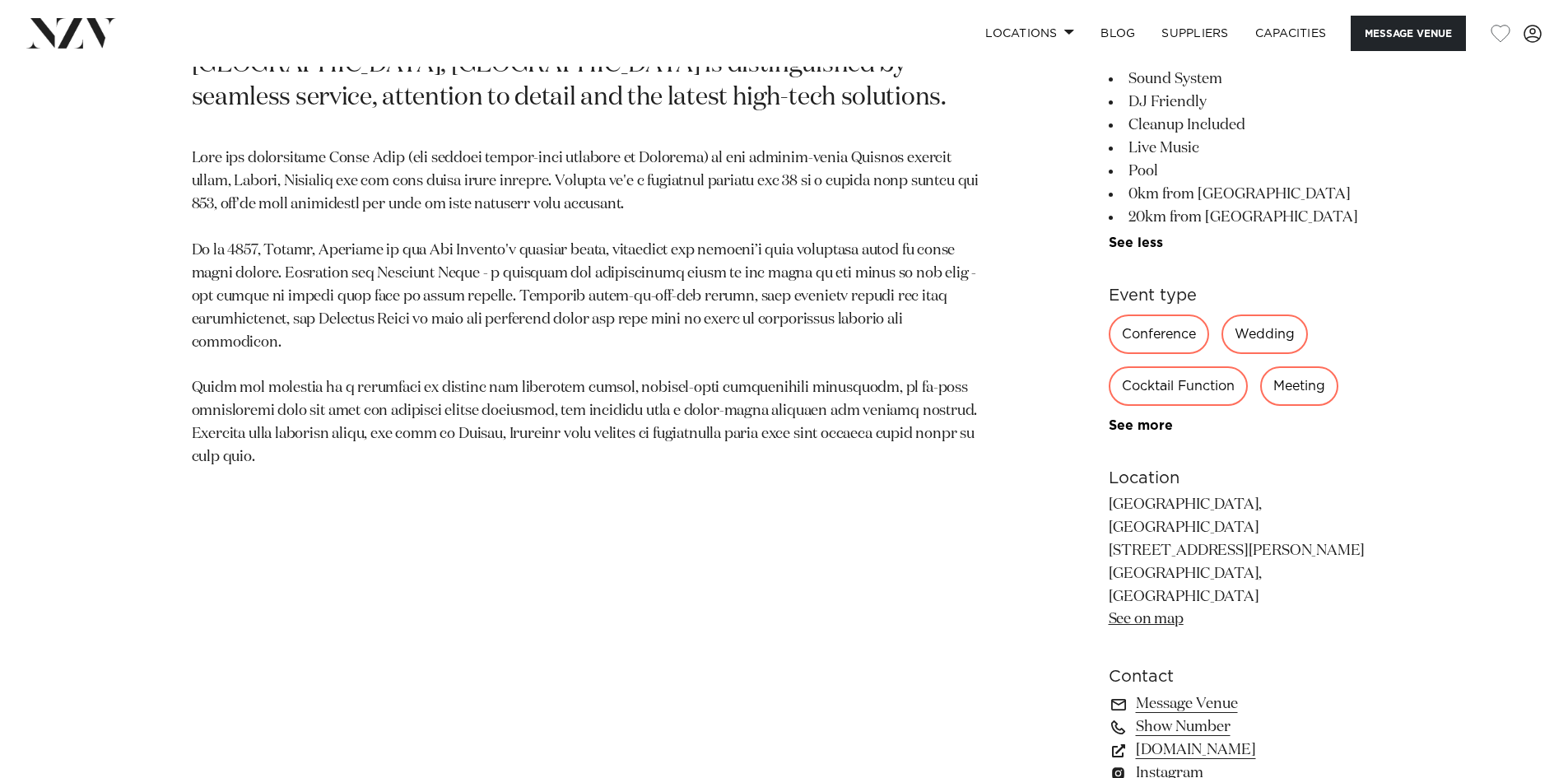
scroll to position [1152, 0]
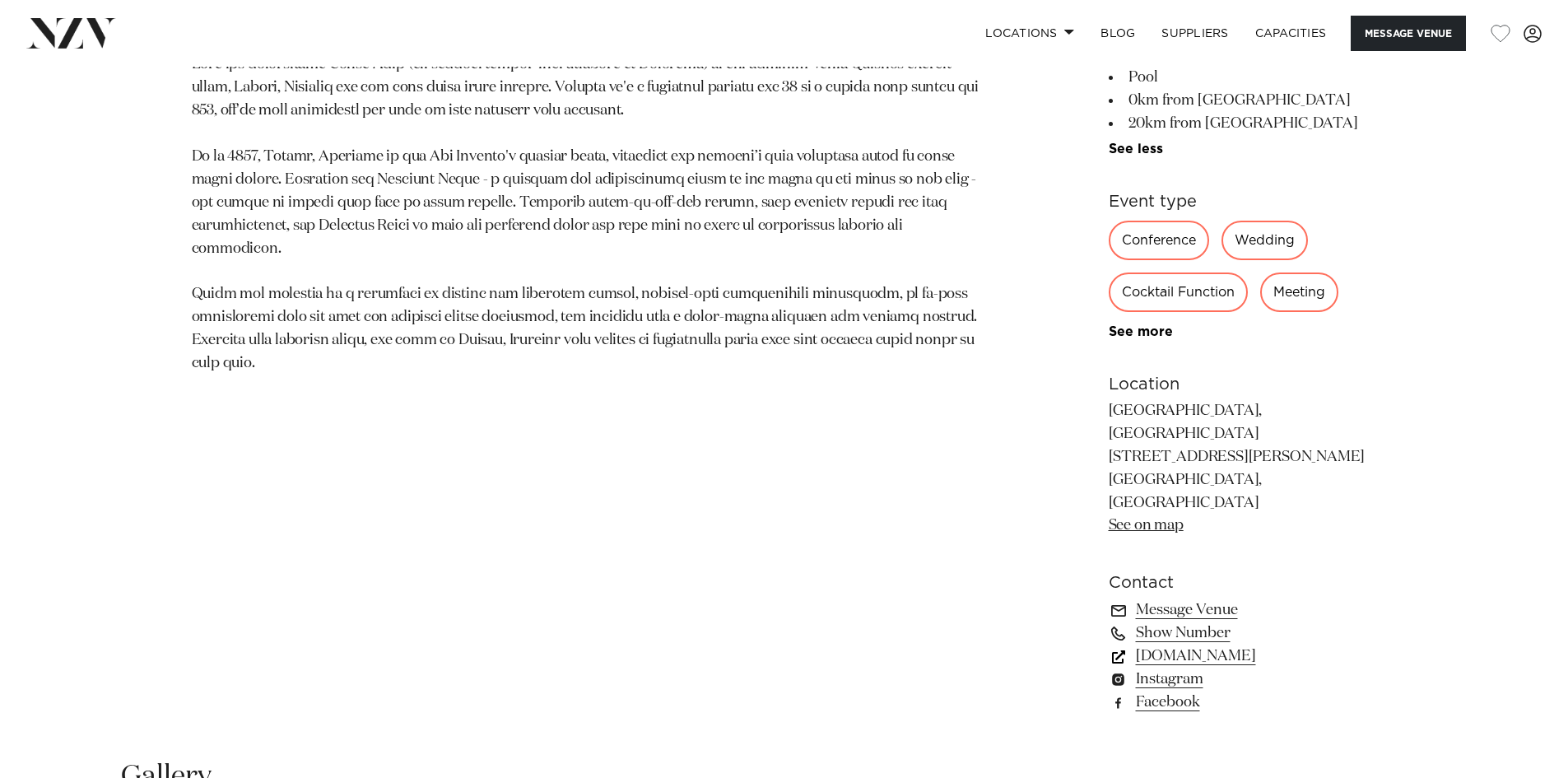
click at [1239, 644] on link "www.cordishotels.com" at bounding box center [1243, 656] width 268 height 23
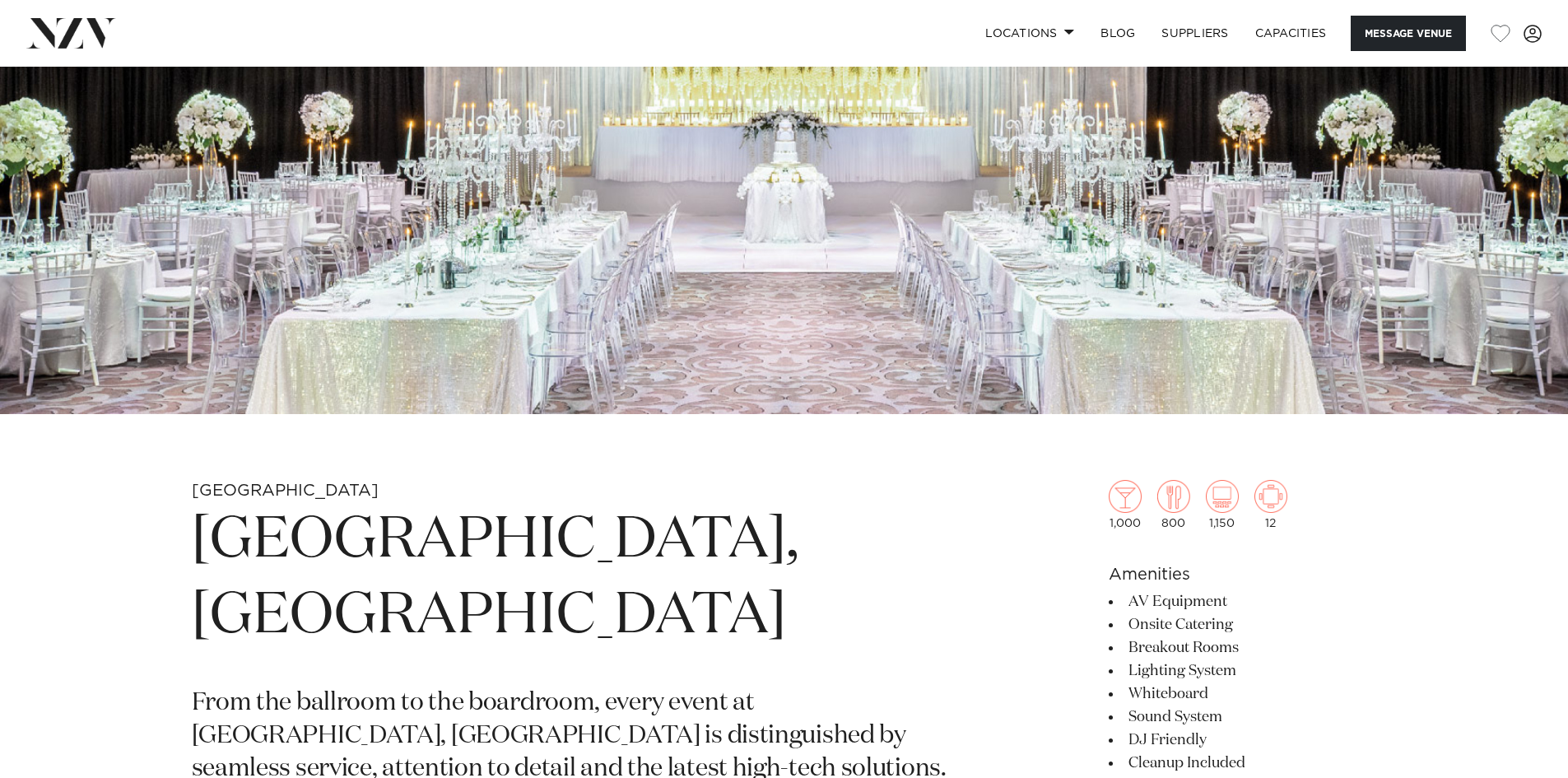
scroll to position [83, 0]
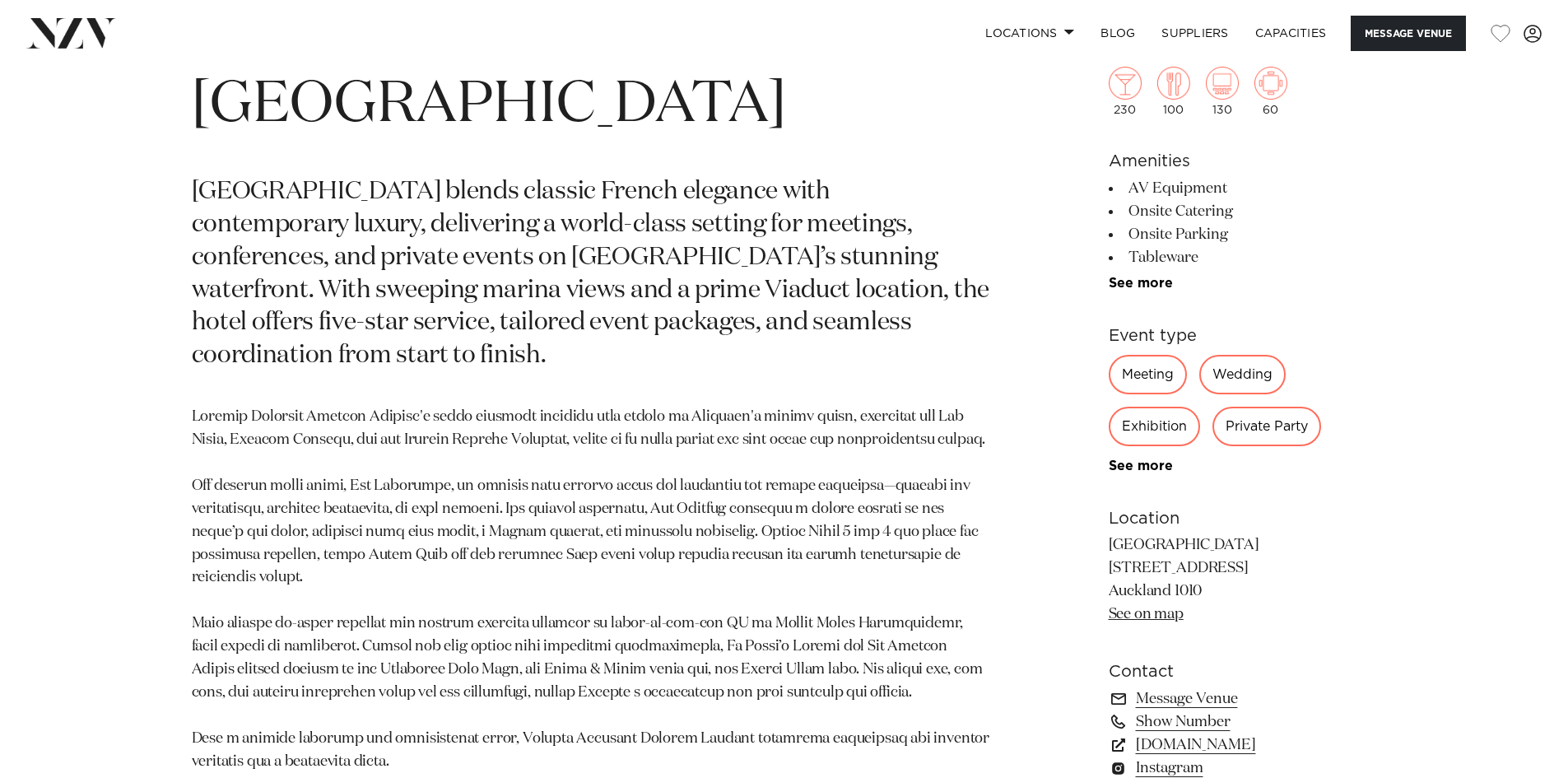
scroll to position [988, 0]
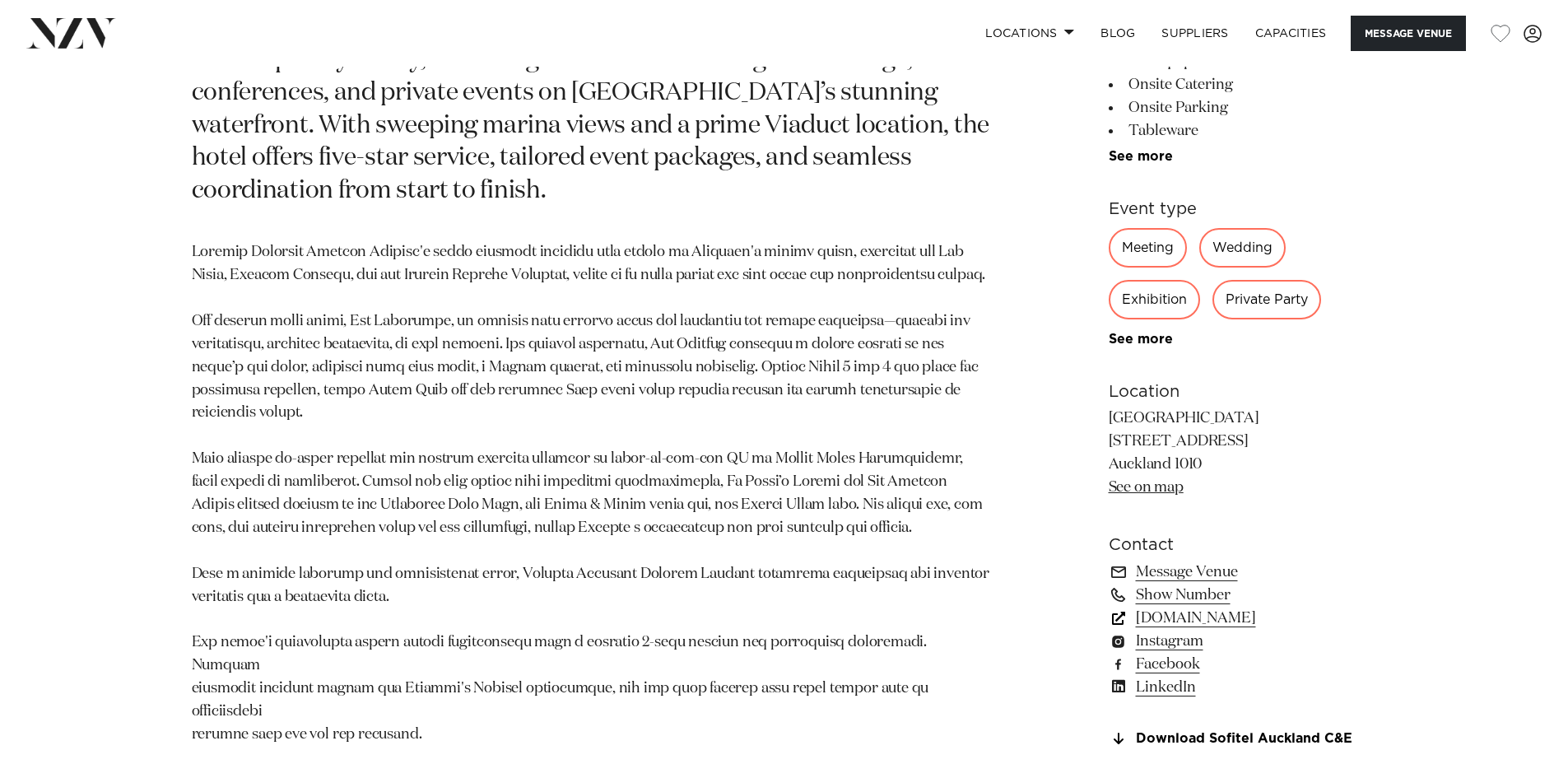
click at [1254, 629] on link "www.sofitel-auckland.com" at bounding box center [1243, 618] width 268 height 23
